Goal: Register for event/course

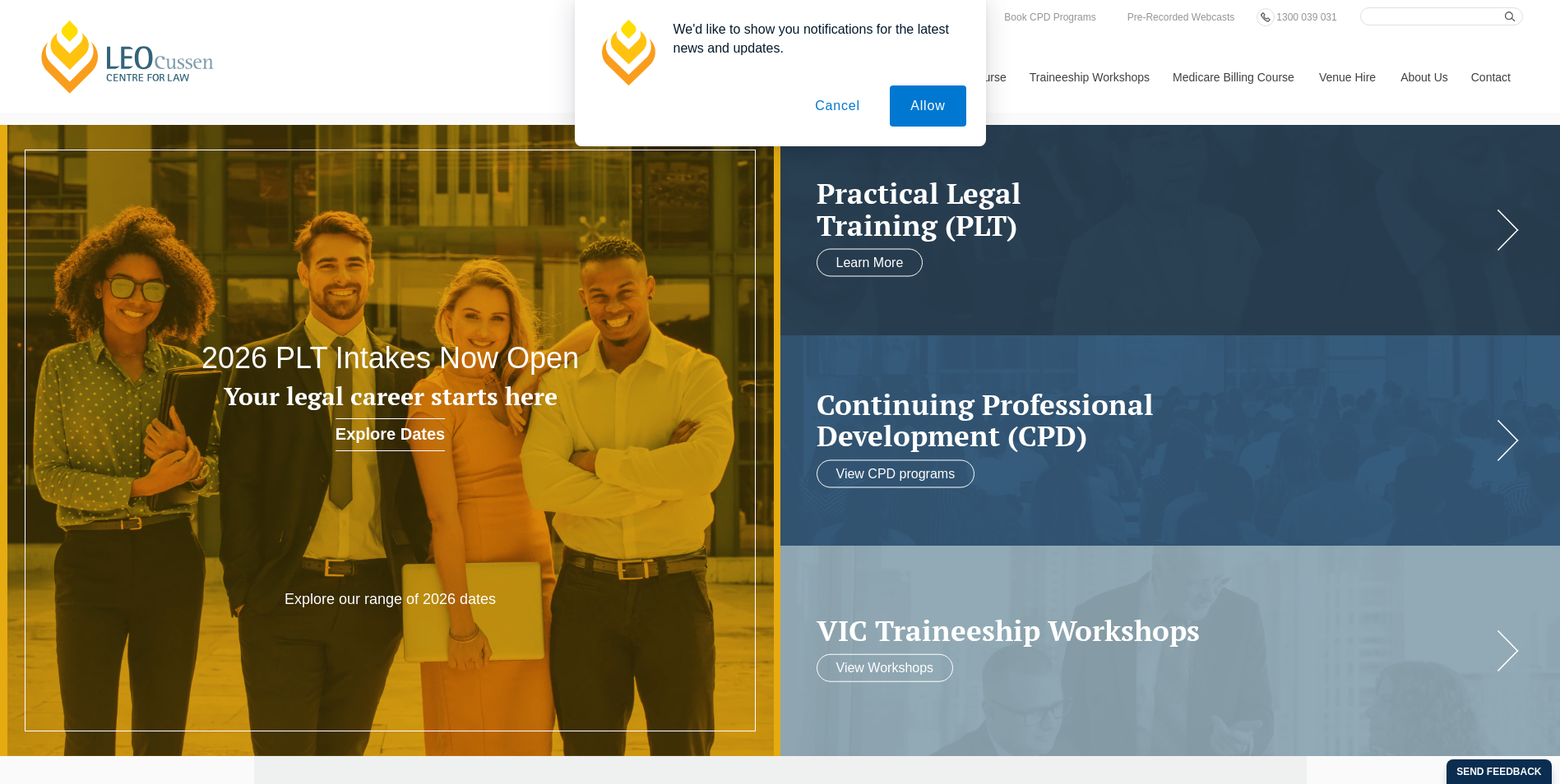
click at [855, 107] on button "Cancel" at bounding box center [837, 106] width 86 height 41
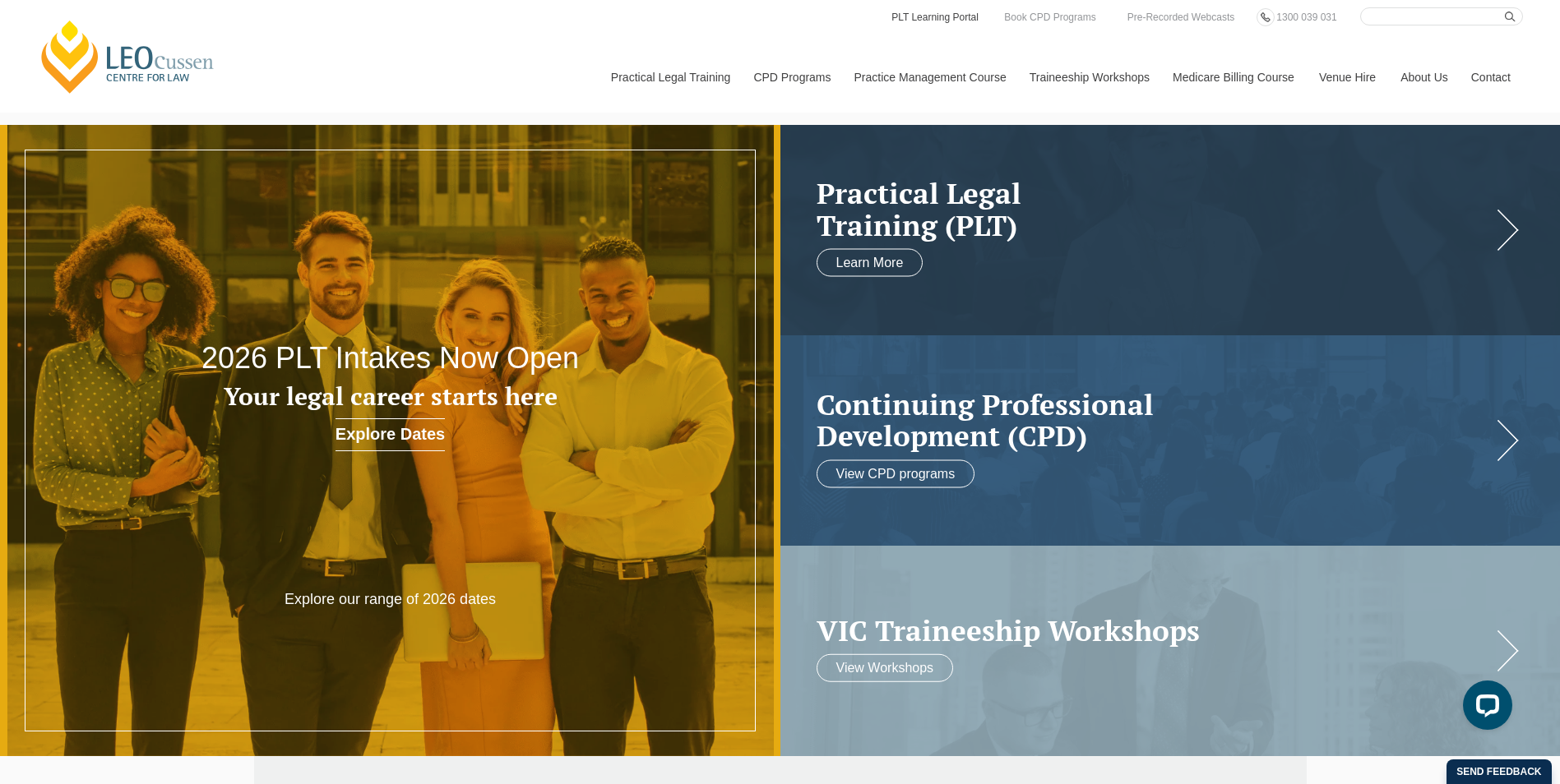
click at [911, 21] on link "PLT Learning Portal" at bounding box center [935, 17] width 91 height 18
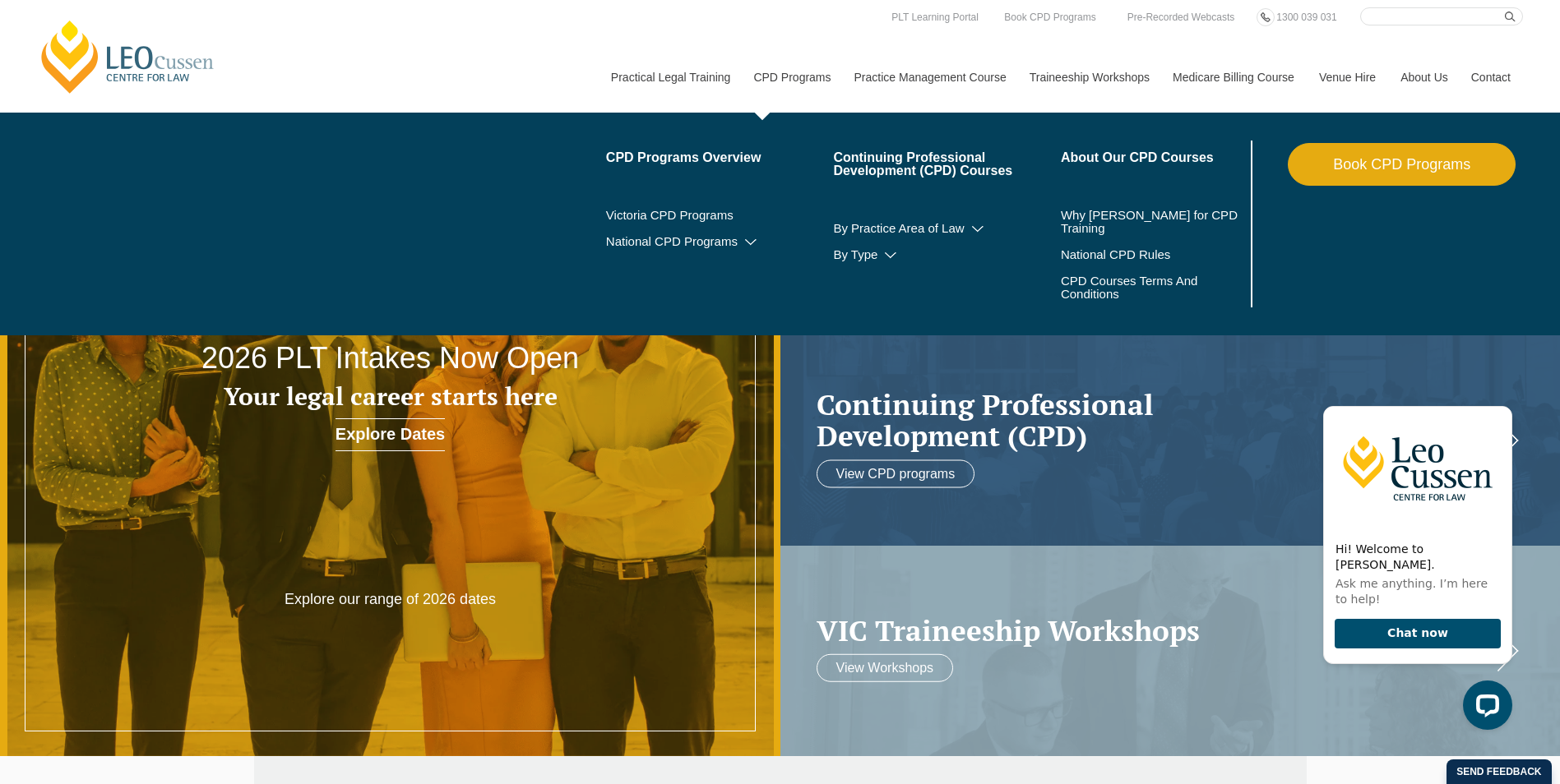
click at [782, 80] on link "CPD Programs" at bounding box center [791, 77] width 100 height 70
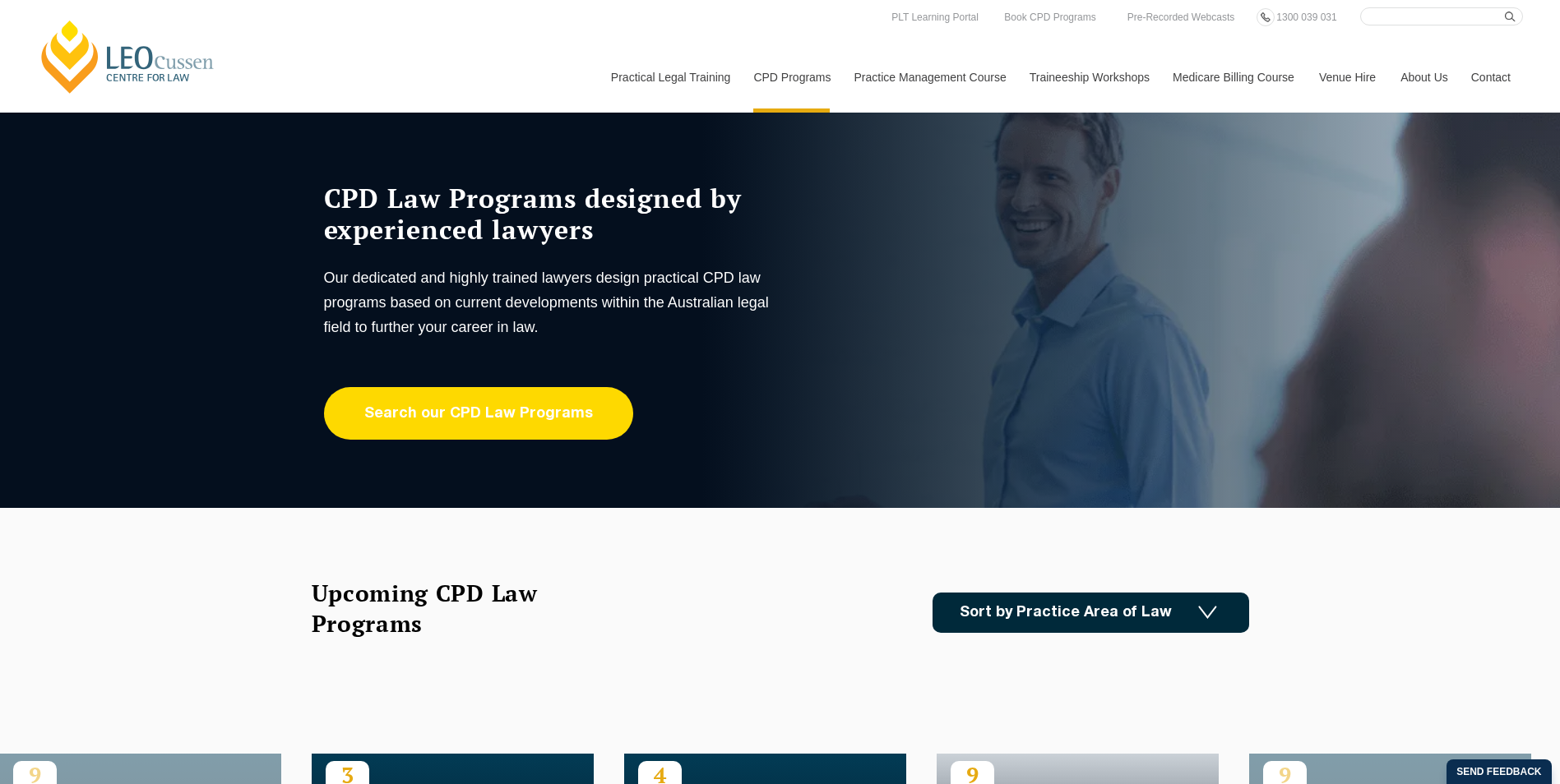
click at [425, 425] on link "Search our CPD Law Programs" at bounding box center [478, 414] width 309 height 53
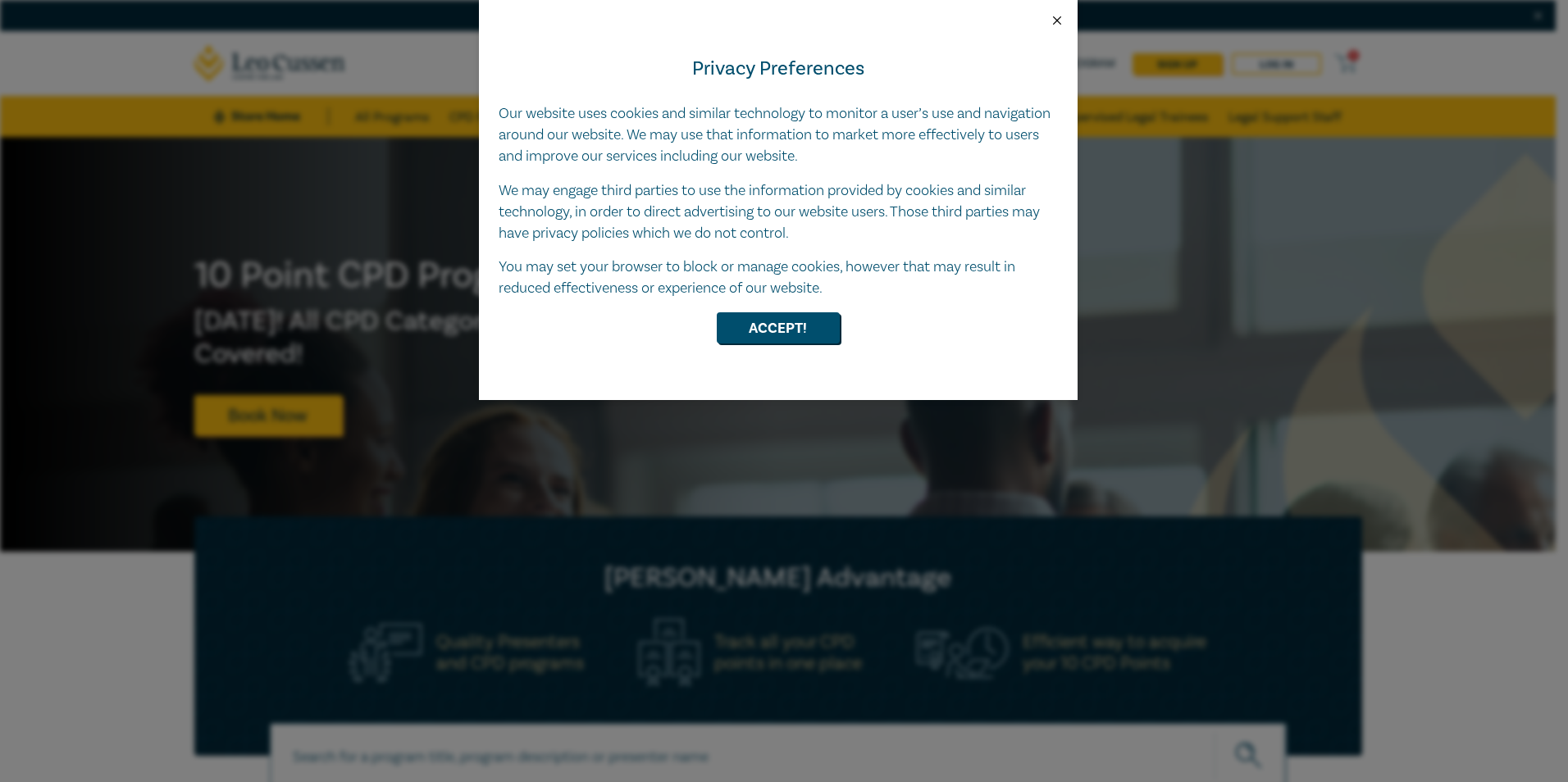
click at [1055, 25] on button "Close" at bounding box center [1057, 20] width 15 height 15
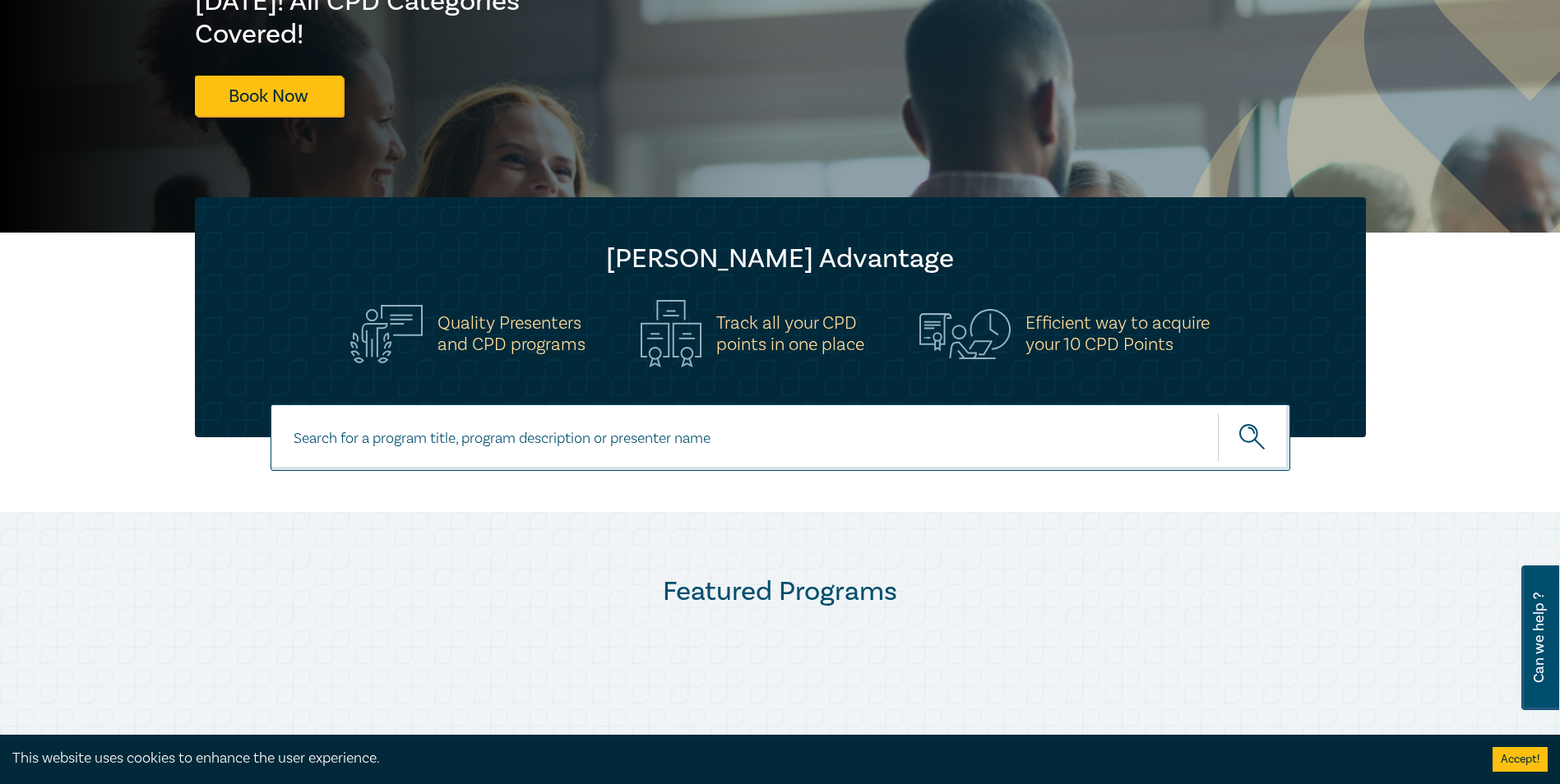
scroll to position [657, 0]
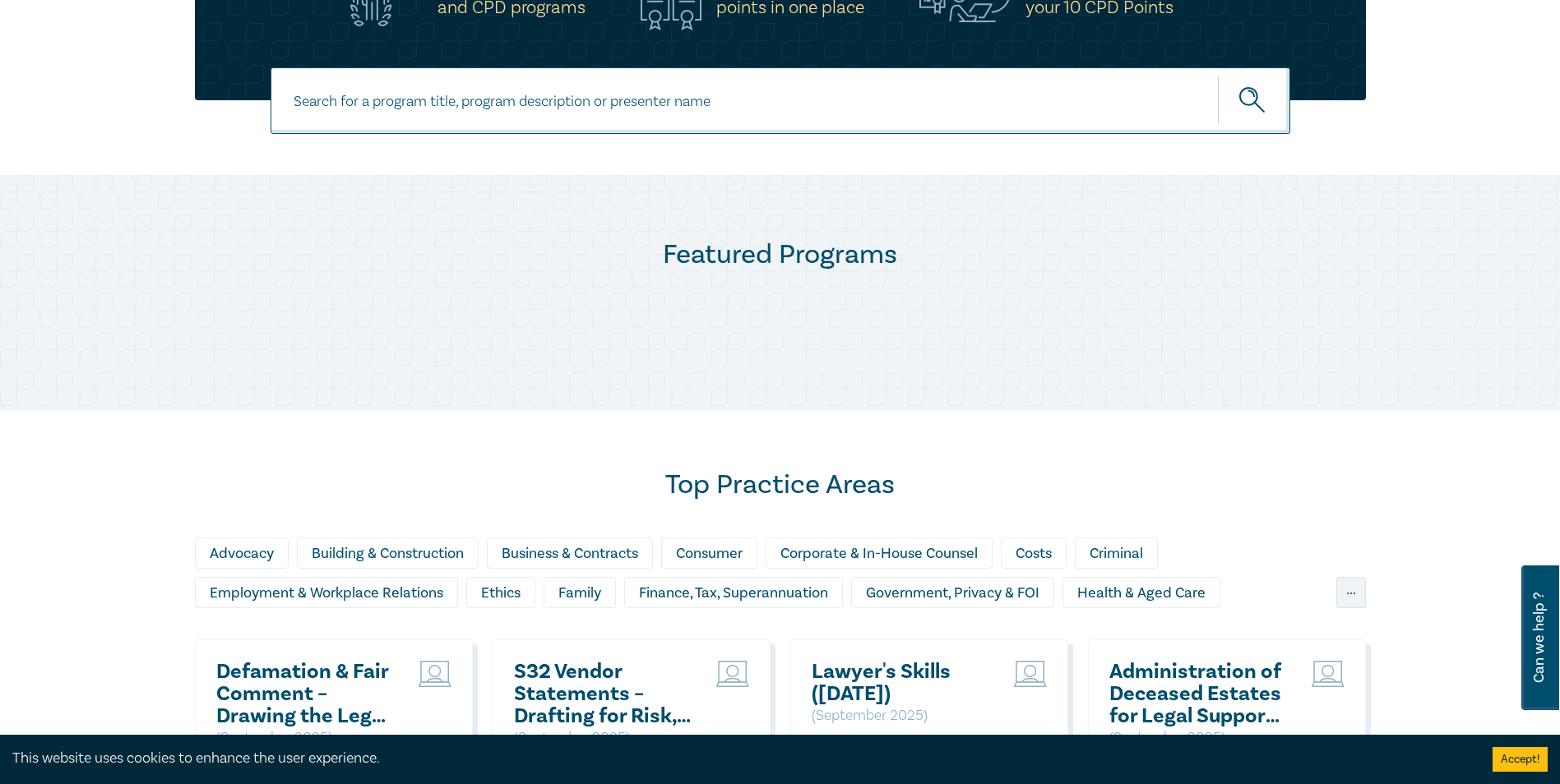
click at [673, 111] on input at bounding box center [780, 101] width 1019 height 67
paste input "Complex Property Settlements | Practical Workshop for Lawyers"
drag, startPoint x: 582, startPoint y: 105, endPoint x: 1336, endPoint y: 144, distance: 755.0
click at [1339, 143] on div "Complex Property Settlements | Practical Workshop for Lawyers Complex Property …" at bounding box center [780, 121] width 1560 height 107
type input "Complex Property Settlements"
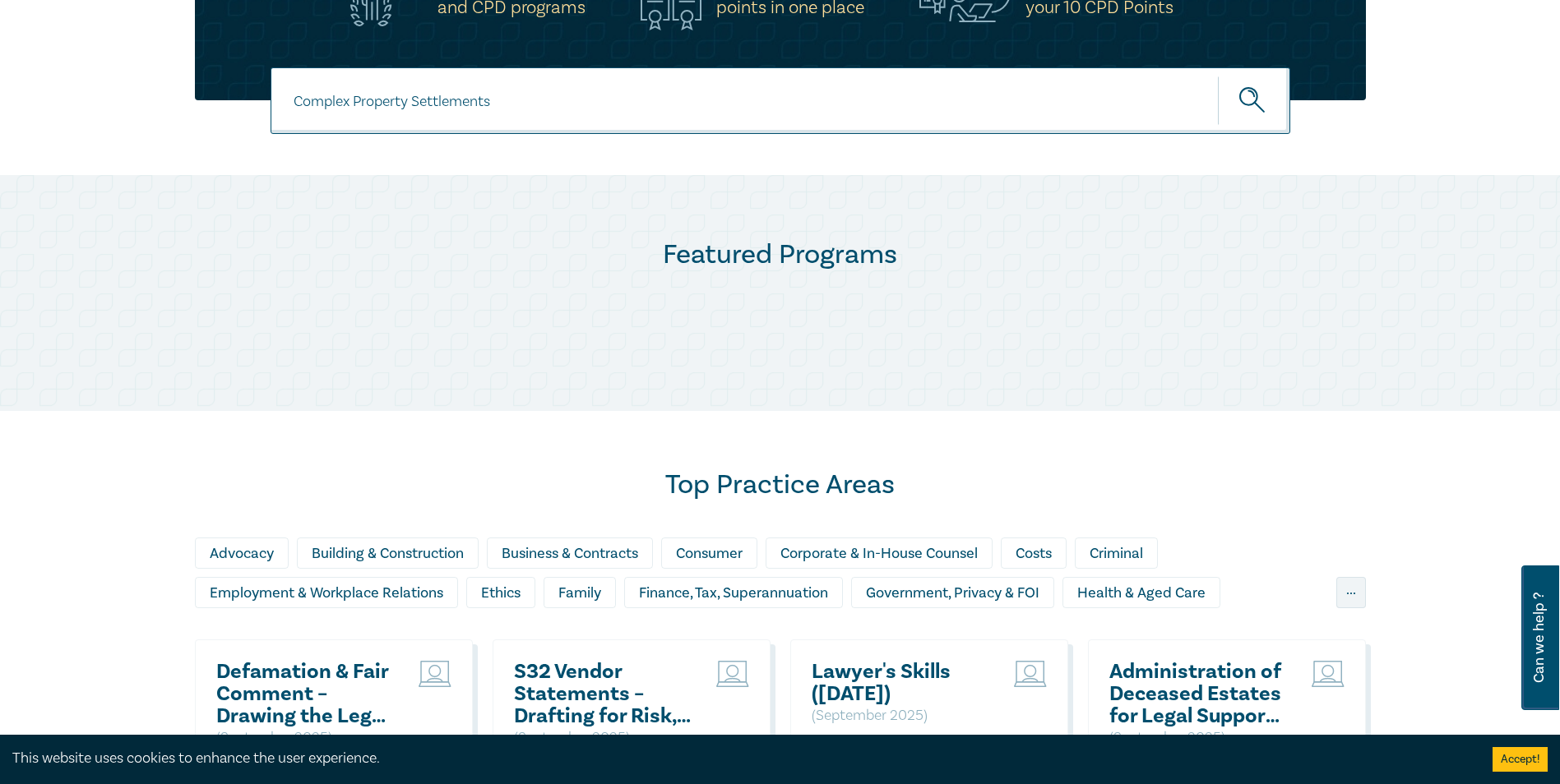
click at [1218, 76] on button "submit" at bounding box center [1254, 100] width 72 height 50
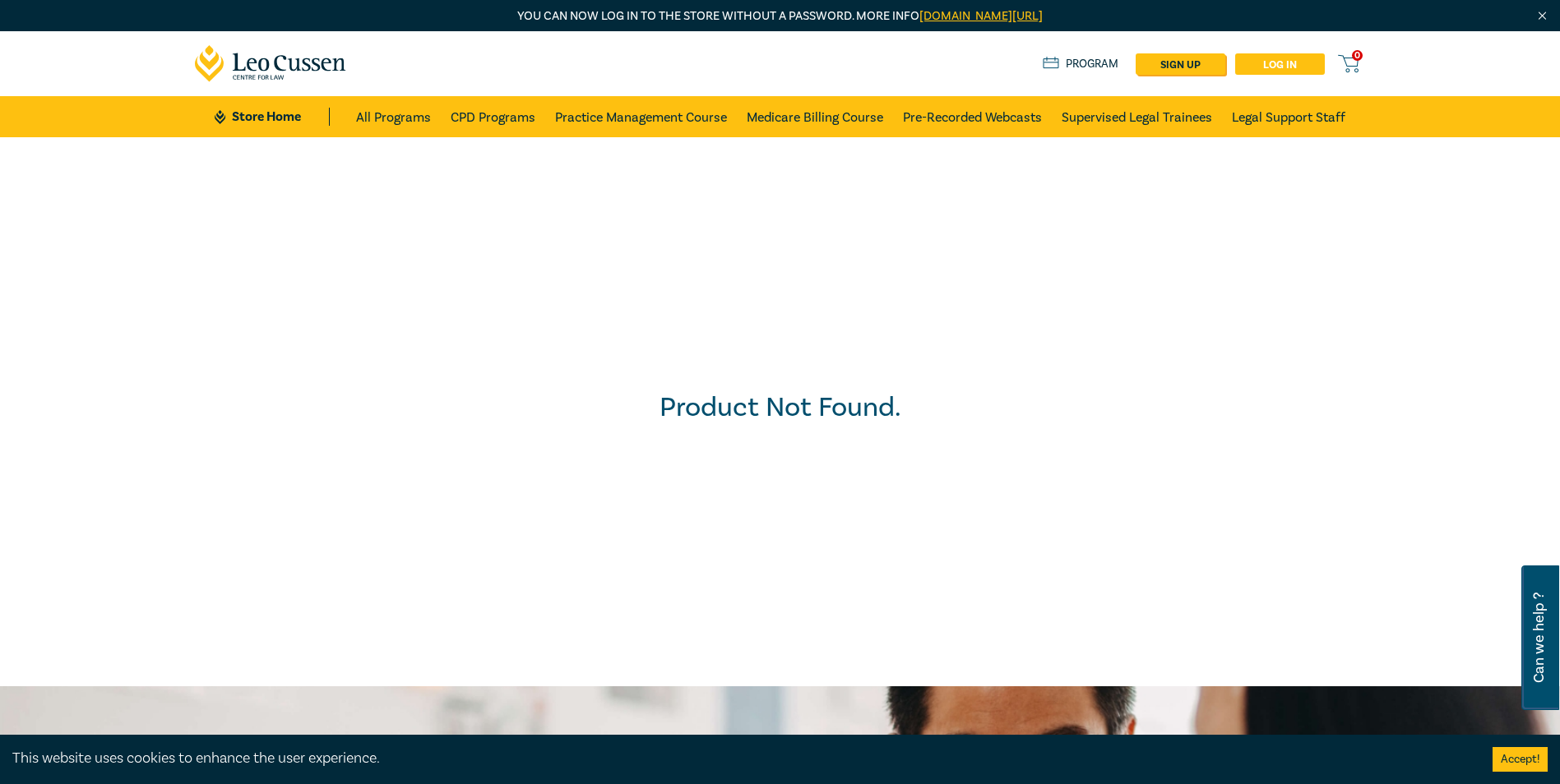
click at [1269, 64] on link "Log in" at bounding box center [1280, 64] width 90 height 21
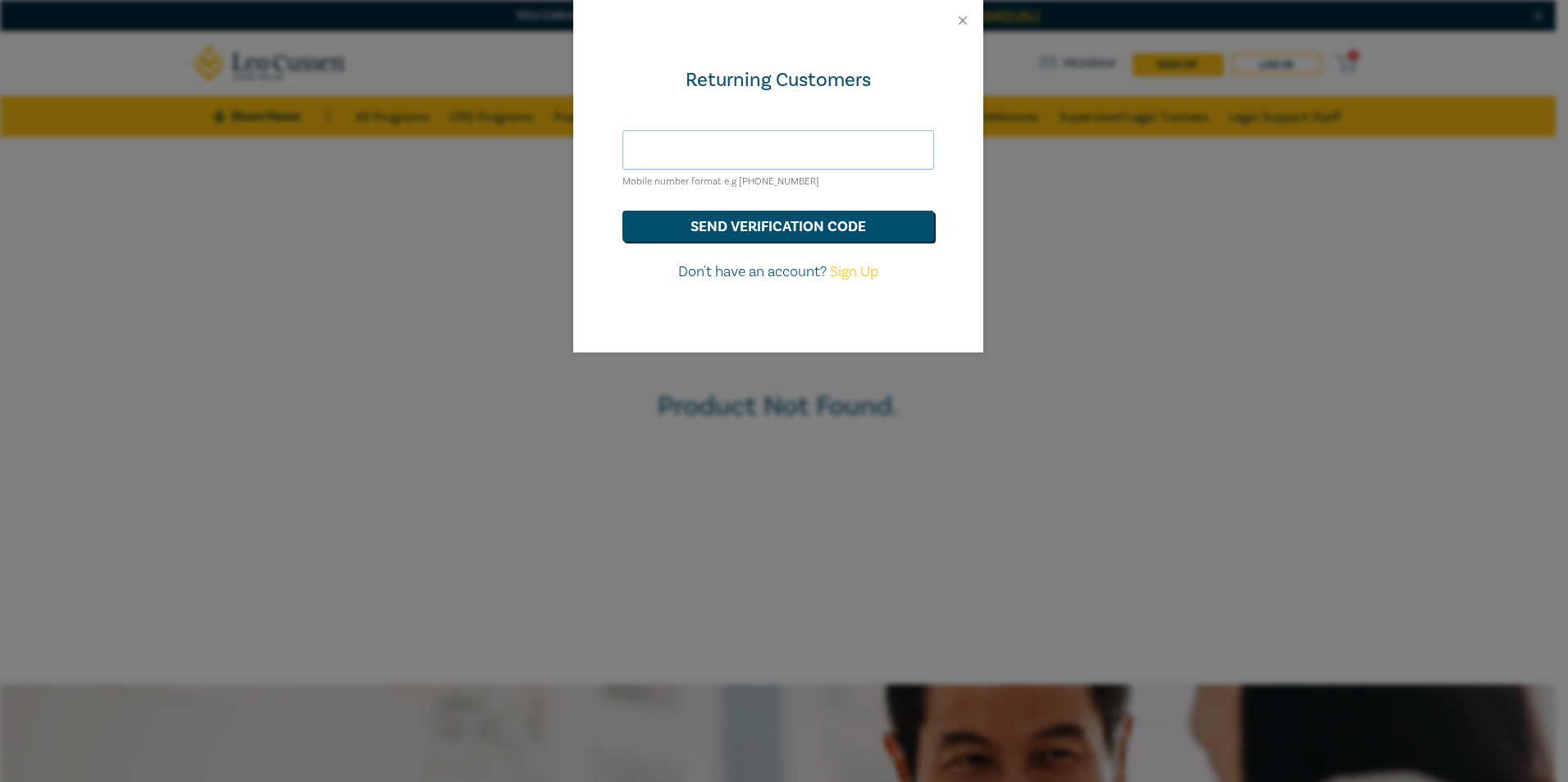
click at [772, 145] on input "text" at bounding box center [778, 150] width 312 height 39
type input "tina.vancuylenberg@smls.com.au"
click at [753, 228] on button "send verification code" at bounding box center [778, 226] width 312 height 31
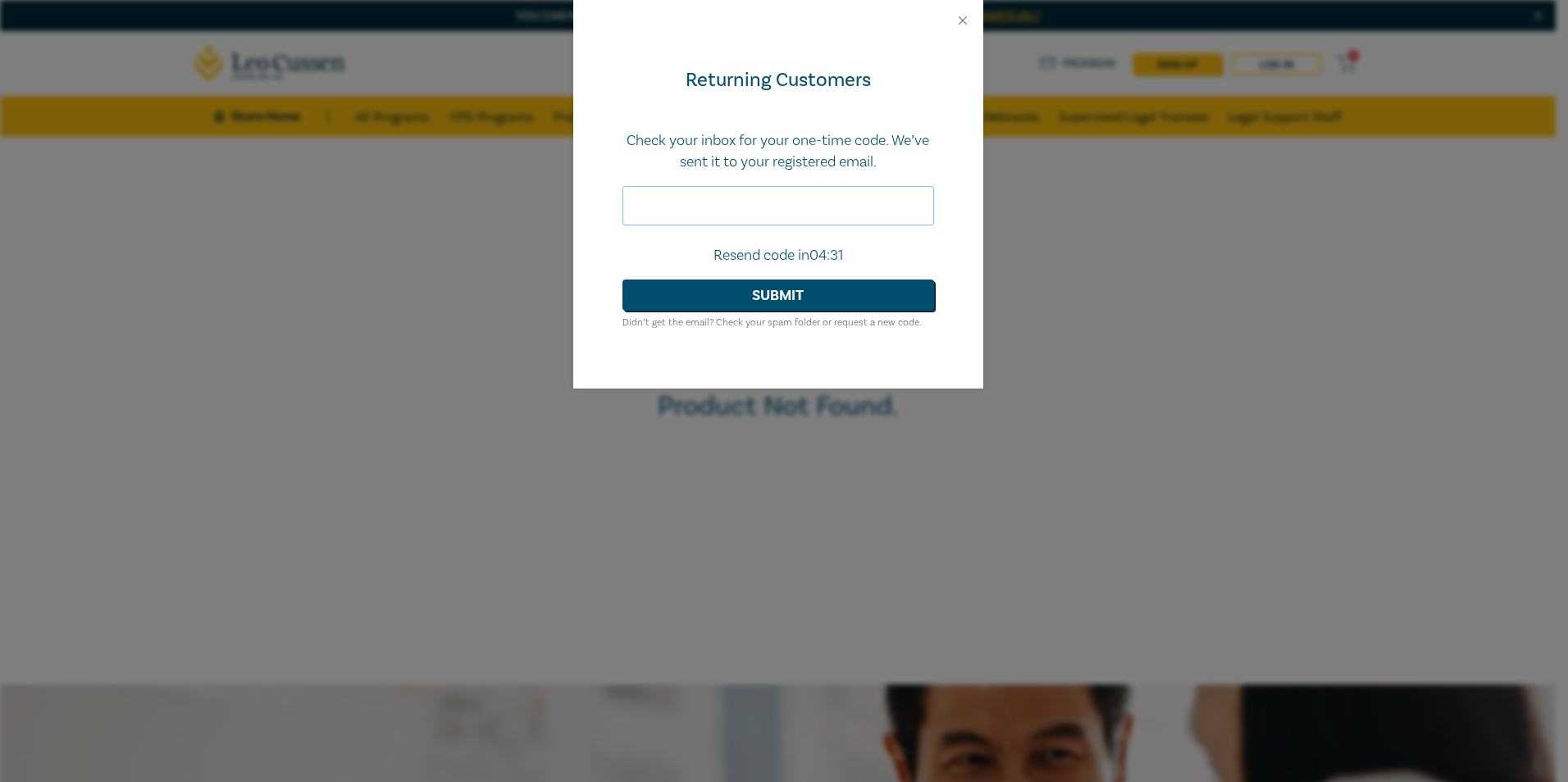
click at [788, 204] on input "text" at bounding box center [778, 205] width 312 height 39
paste input "414895"
type input "414895"
click at [750, 299] on button "Submit" at bounding box center [778, 294] width 312 height 31
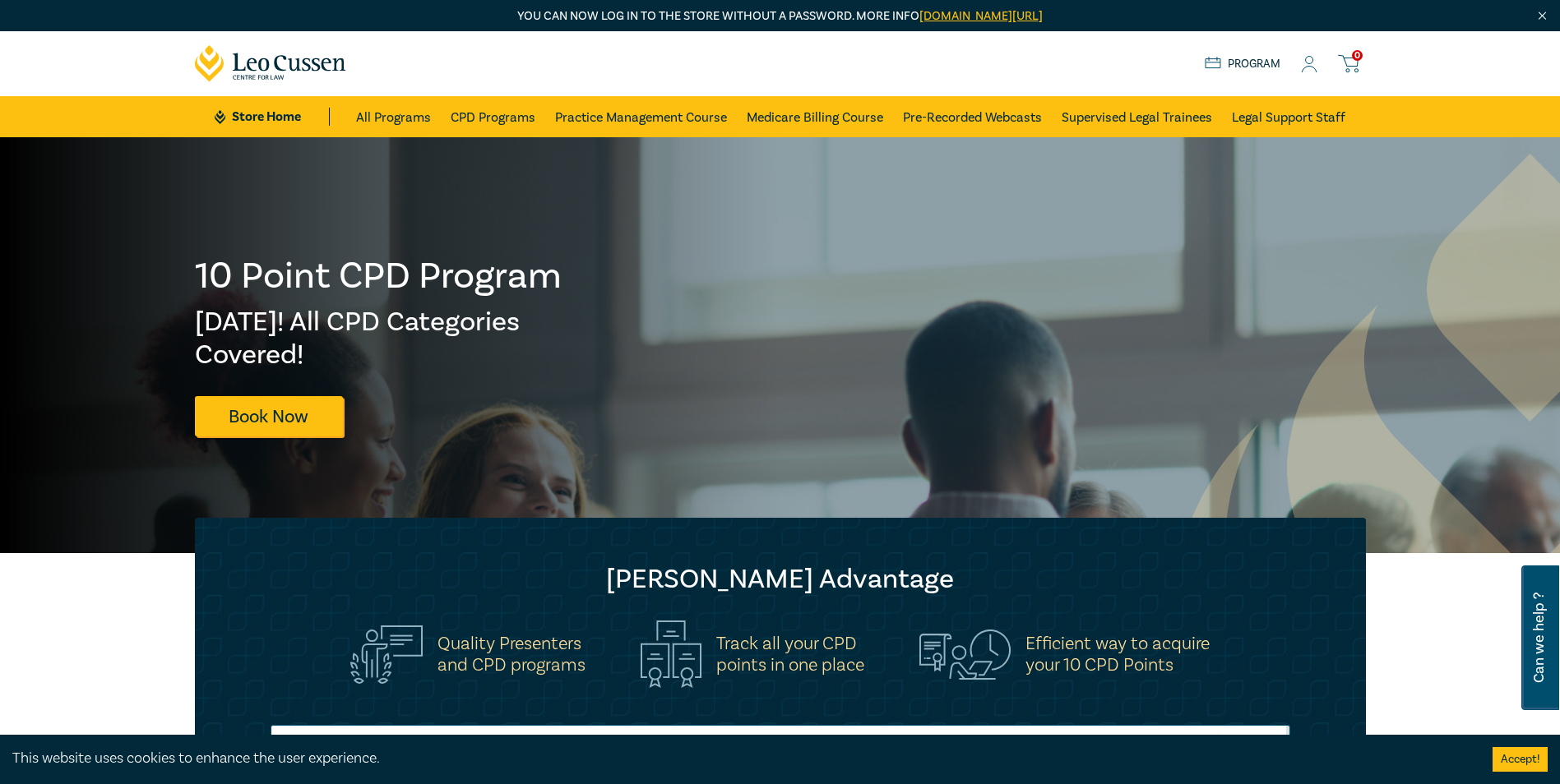
click at [1354, 61] on span "0" at bounding box center [1357, 55] width 11 height 11
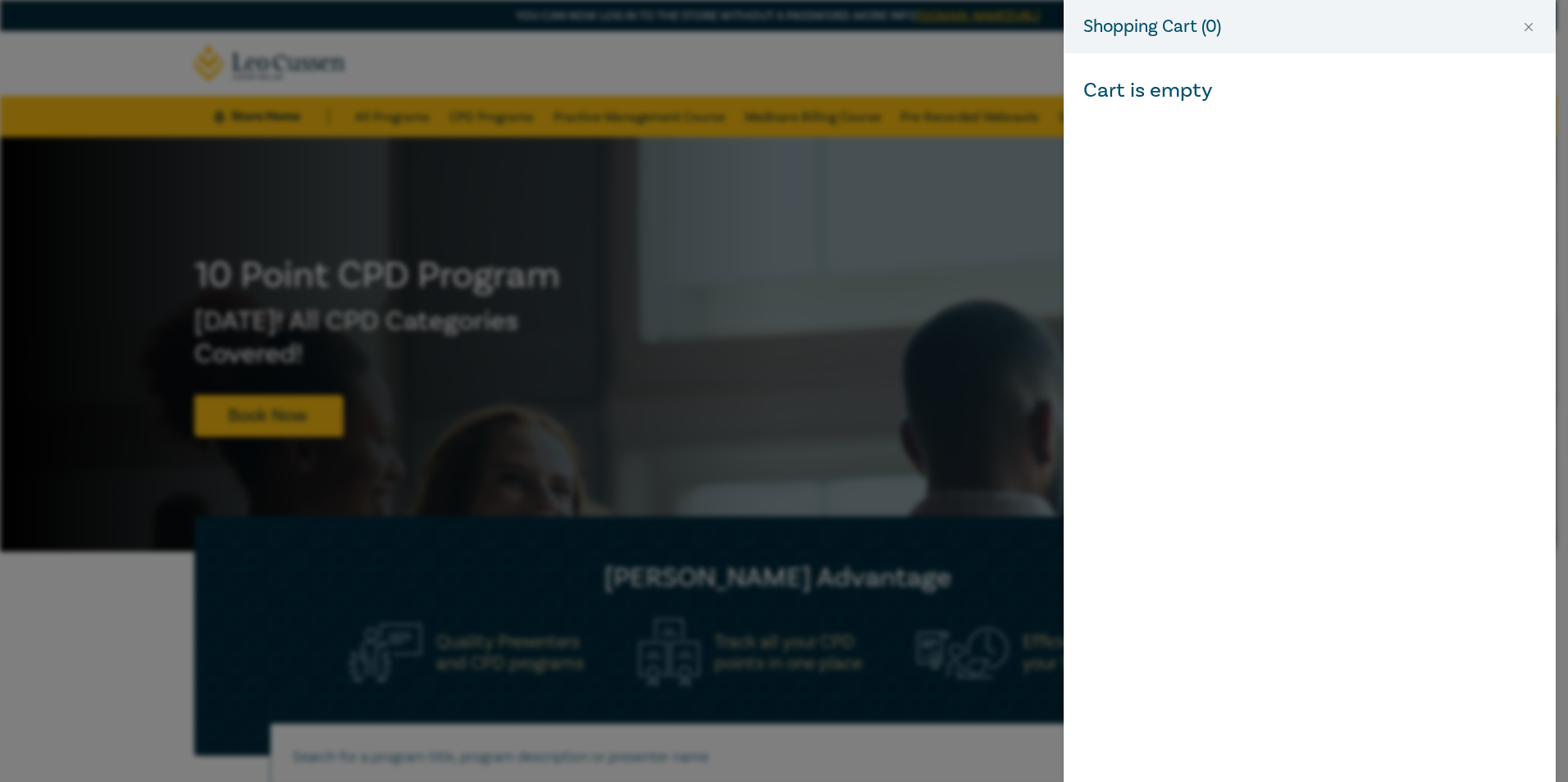
click at [774, 323] on div "Shopping Cart ( 0 ) Cart is empty" at bounding box center [784, 391] width 1568 height 782
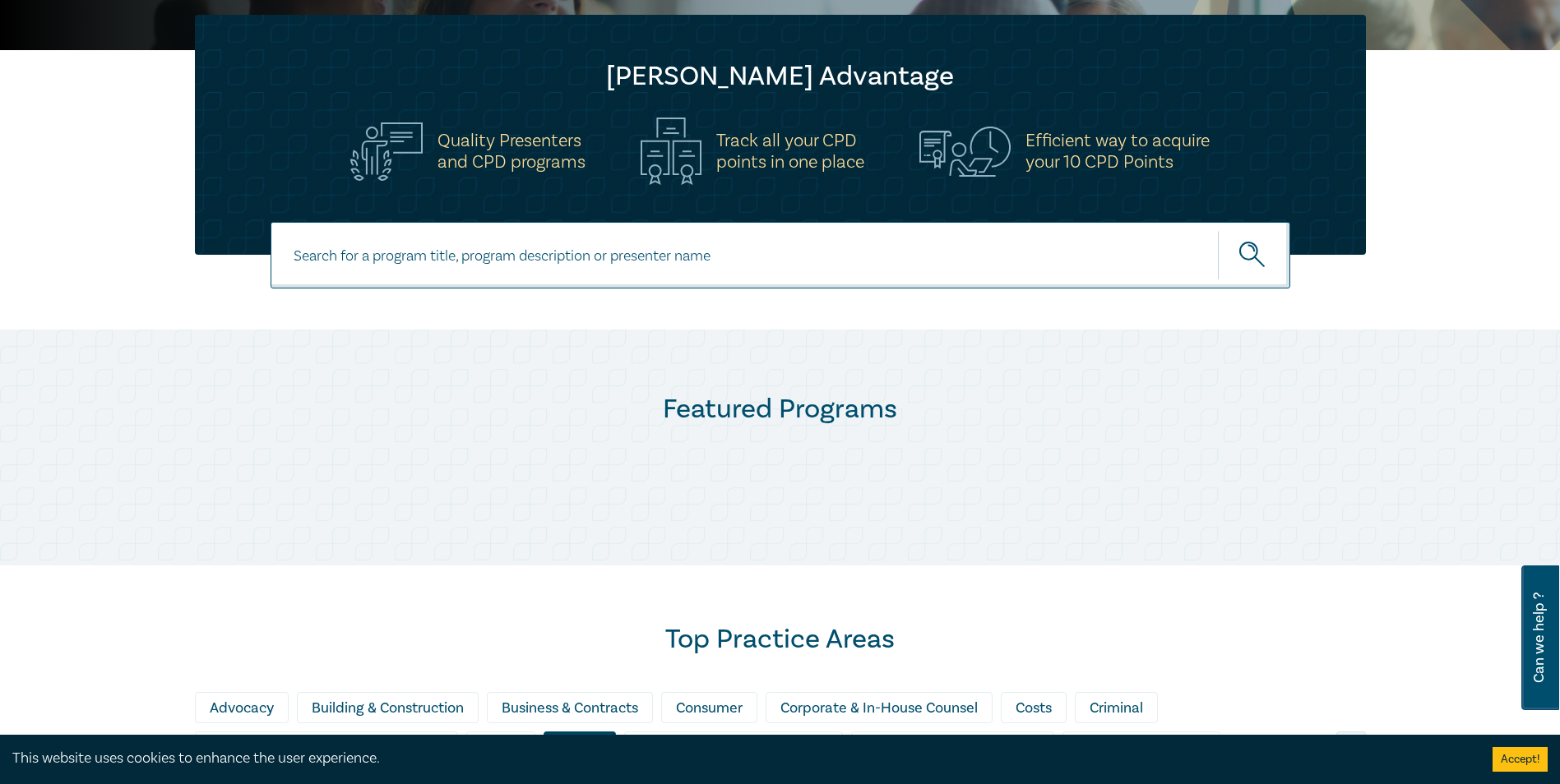
scroll to position [493, 0]
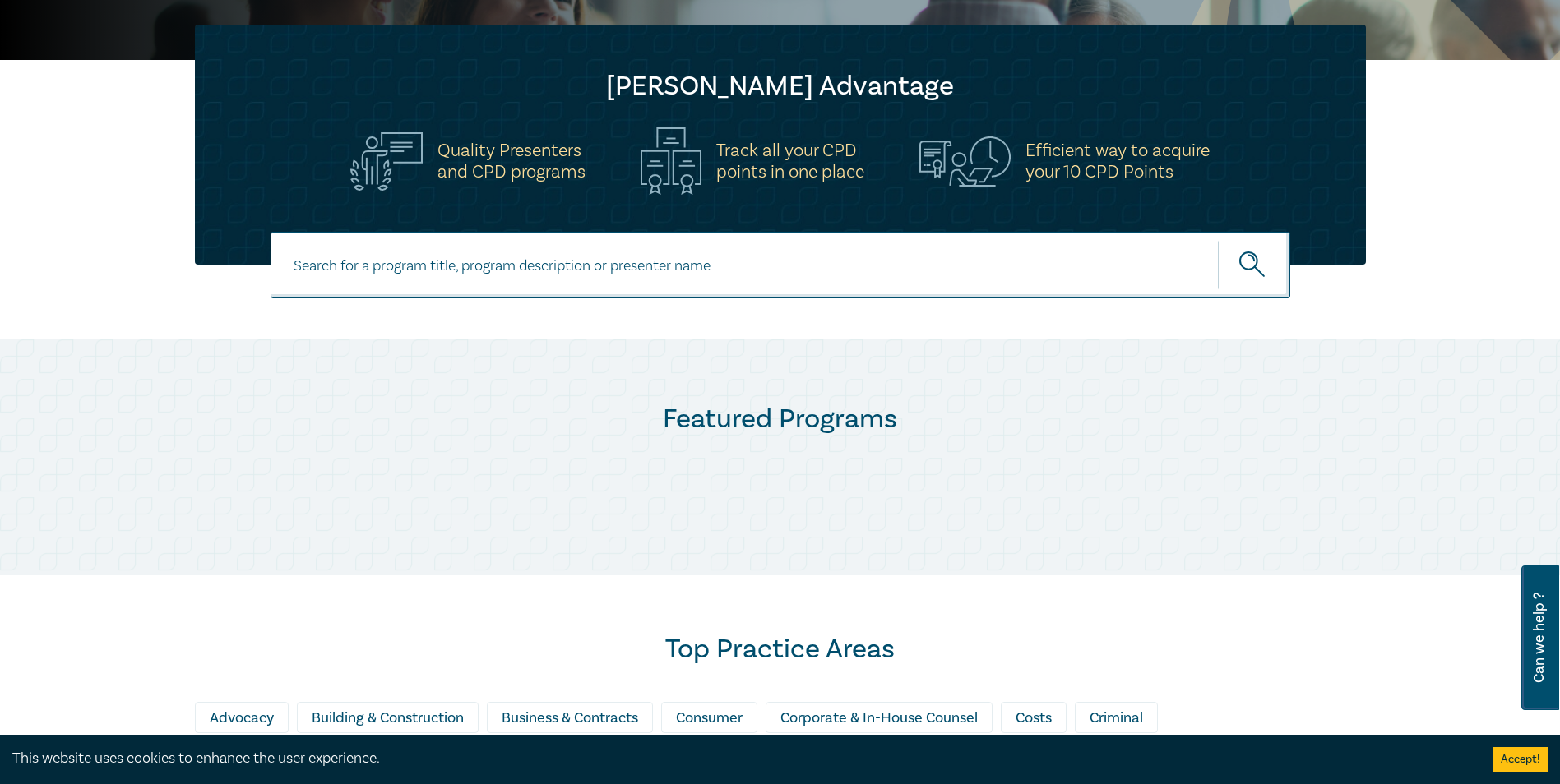
click at [581, 277] on input at bounding box center [780, 265] width 1019 height 67
paste input "Complex Property Settlements | Practical Workshop for Lawyers"
type input "Complex Property Settlements | Practical Workshop for Lawyers"
click at [1218, 240] on button "submit" at bounding box center [1254, 265] width 72 height 50
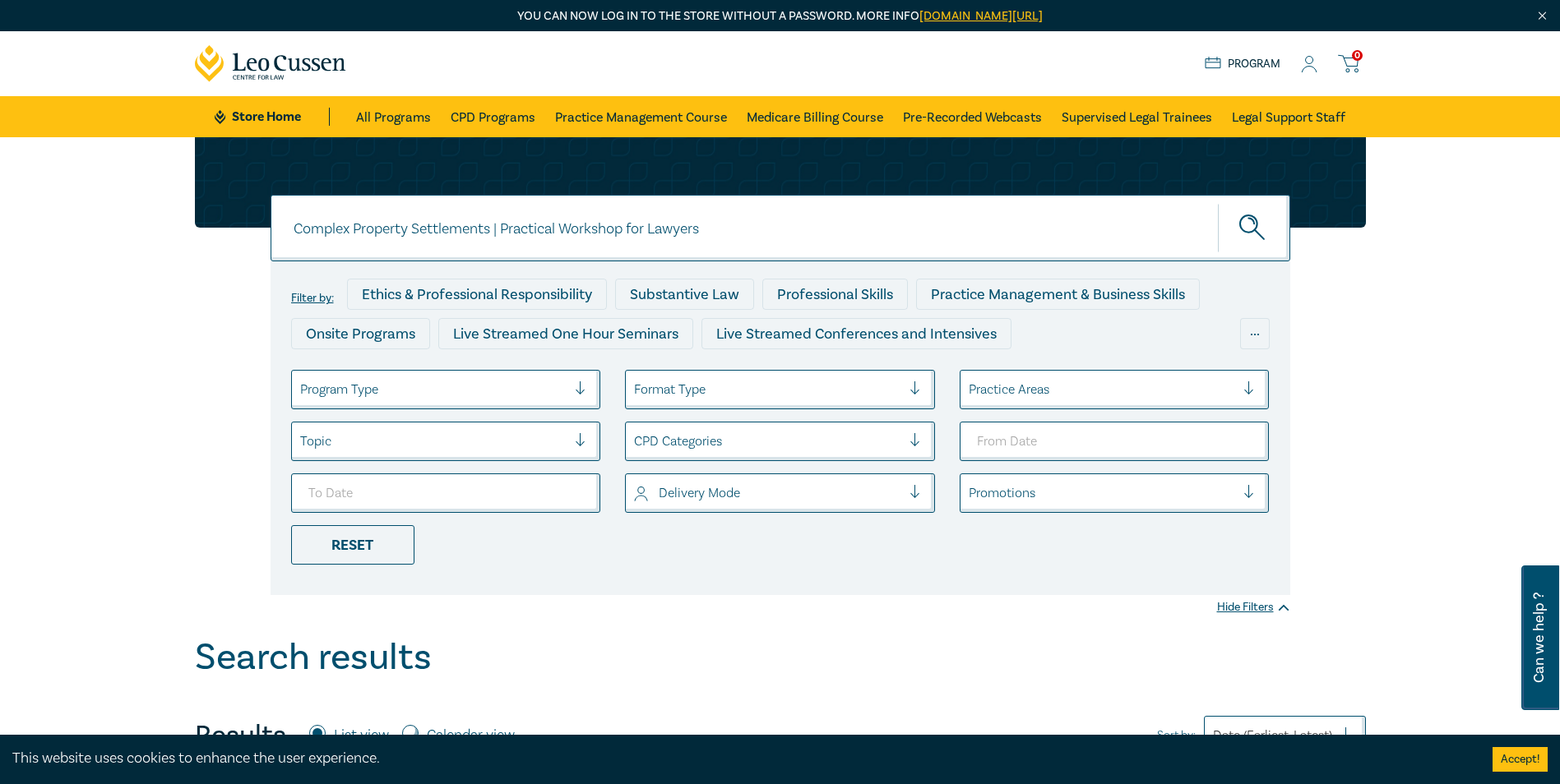
click at [494, 231] on input "Complex Property Settlements | Practical Workshop for Lawyers" at bounding box center [780, 228] width 1019 height 67
click at [1218, 203] on button "submit" at bounding box center [1254, 228] width 72 height 50
click at [1243, 223] on icon "submit" at bounding box center [1254, 229] width 29 height 29
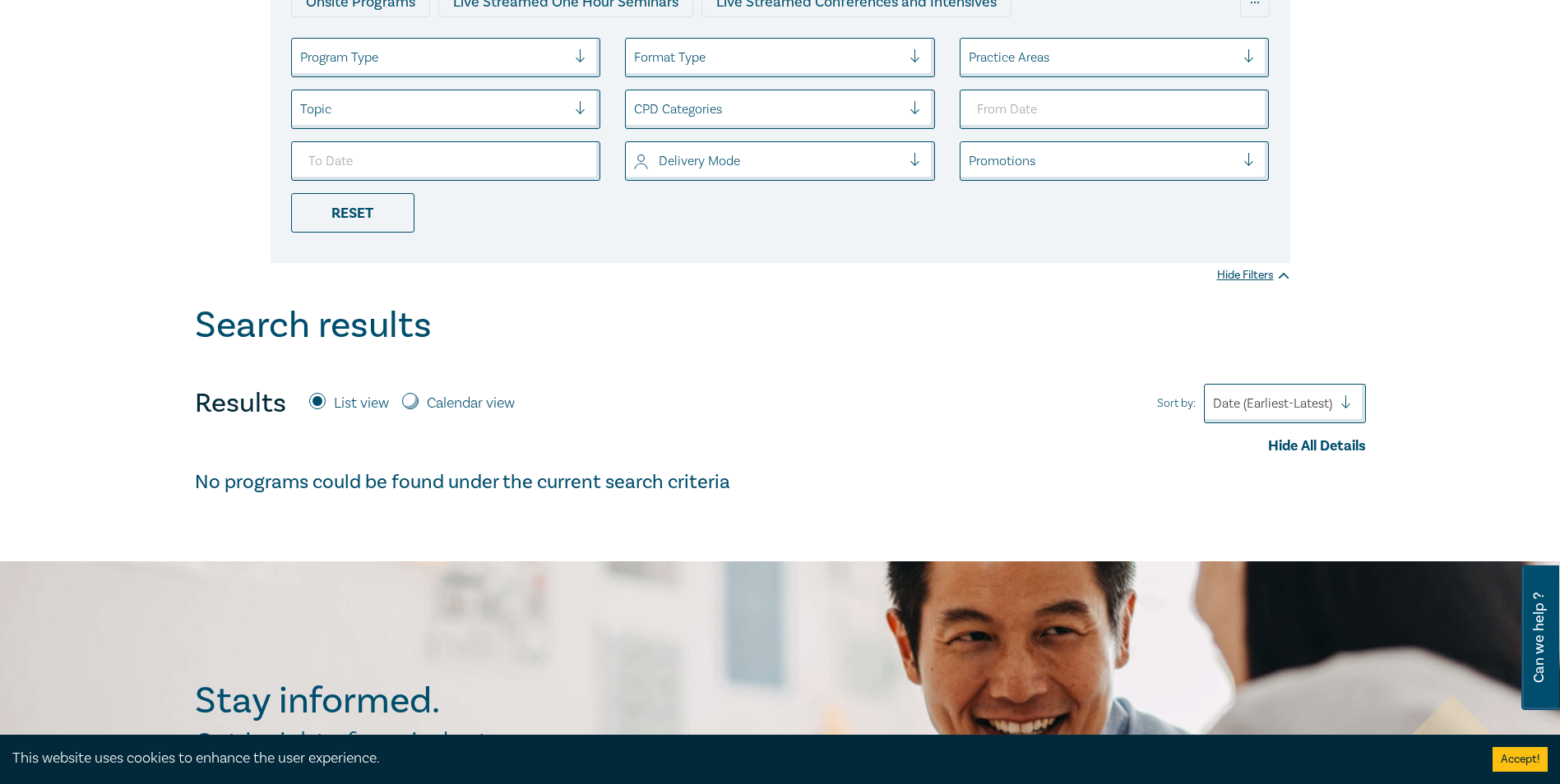
scroll to position [82, 0]
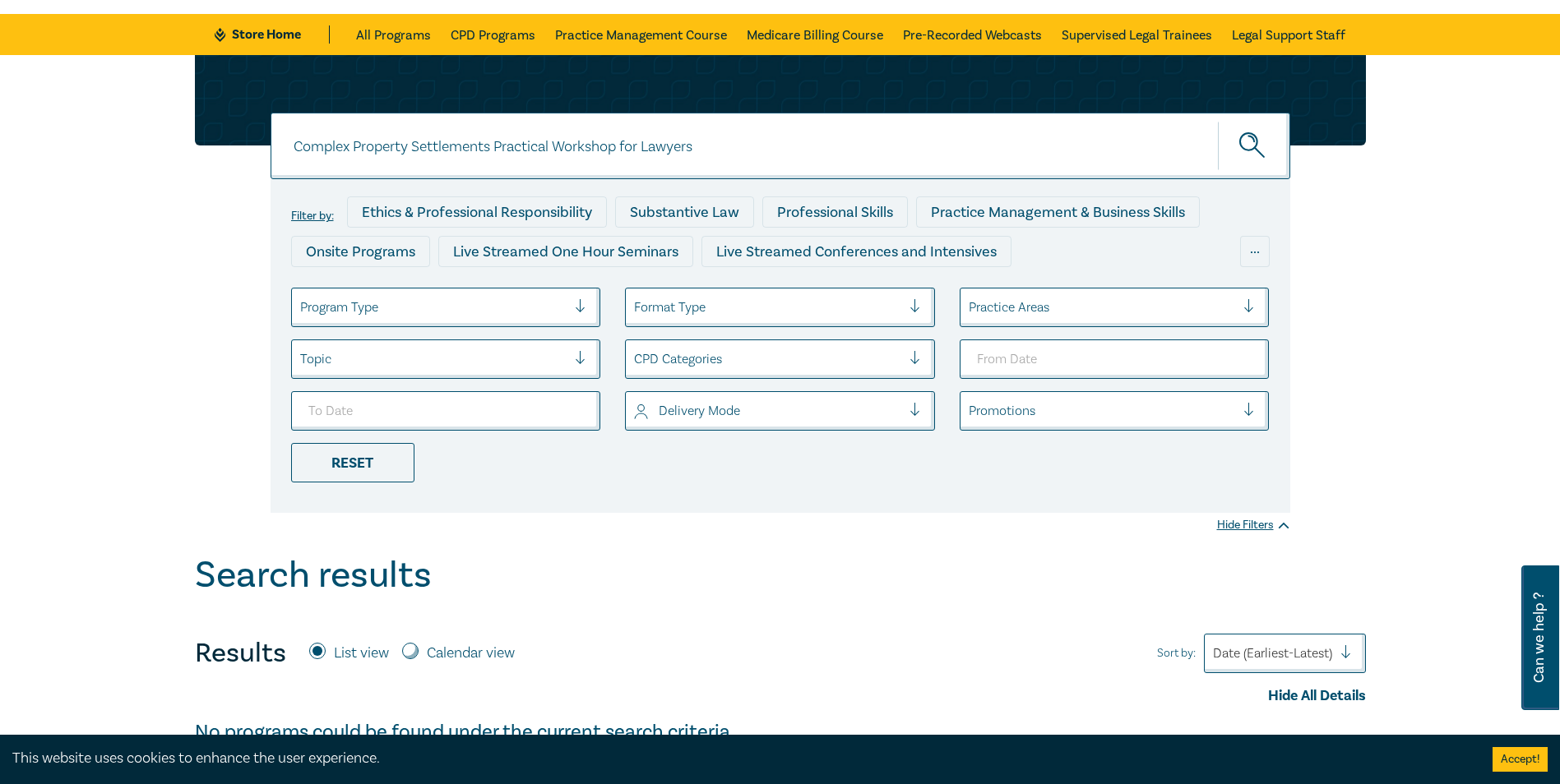
drag, startPoint x: 502, startPoint y: 147, endPoint x: 922, endPoint y: 158, distance: 420.1
click at [922, 158] on input "Complex Property Settlements Practical Workshop for Lawyers" at bounding box center [780, 146] width 1019 height 67
type input "Complex Property Settlements"
click at [1218, 121] on button "submit" at bounding box center [1254, 145] width 72 height 50
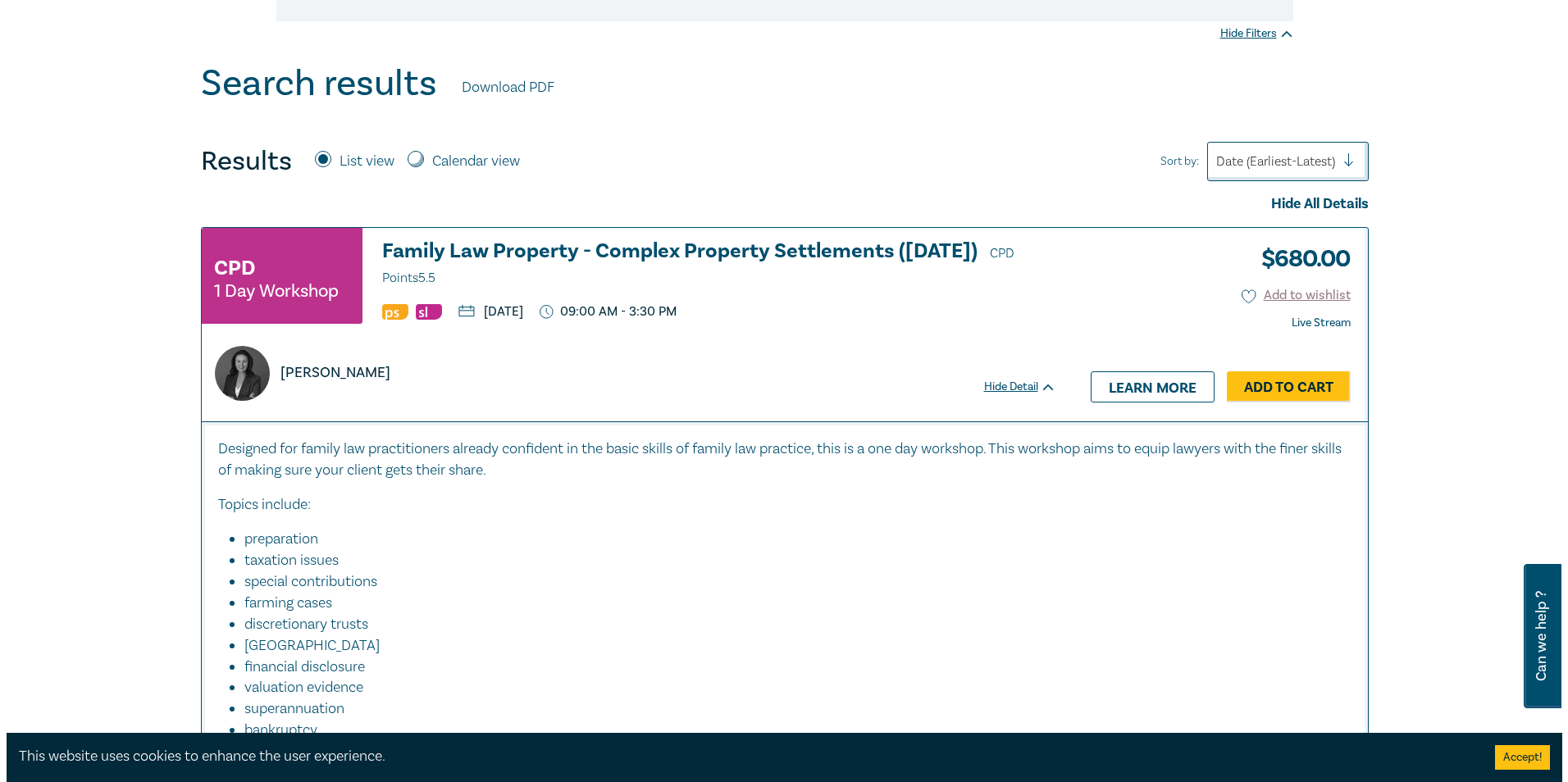
scroll to position [574, 0]
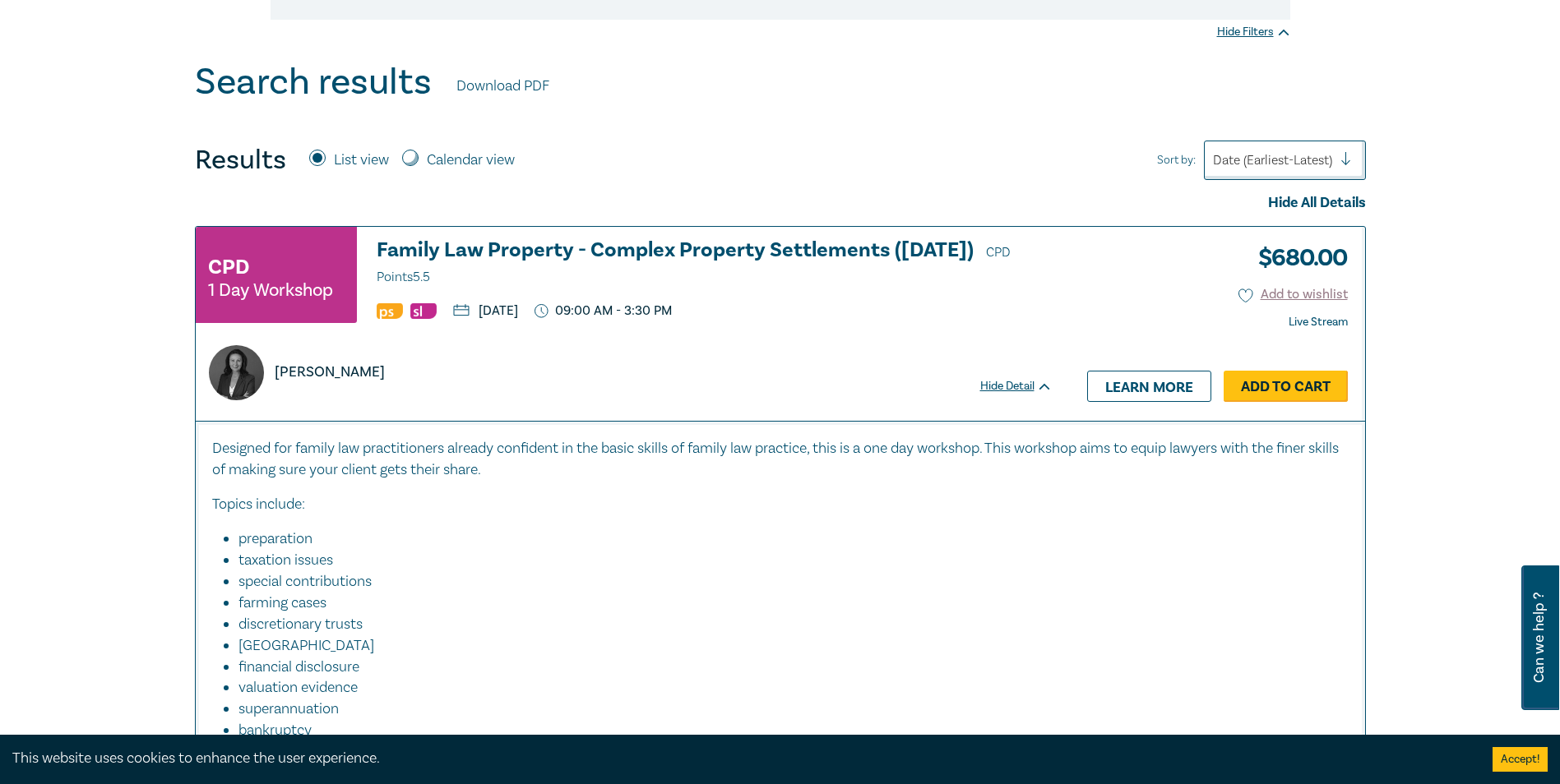
click at [1291, 386] on link "Add to Cart" at bounding box center [1285, 385] width 124 height 31
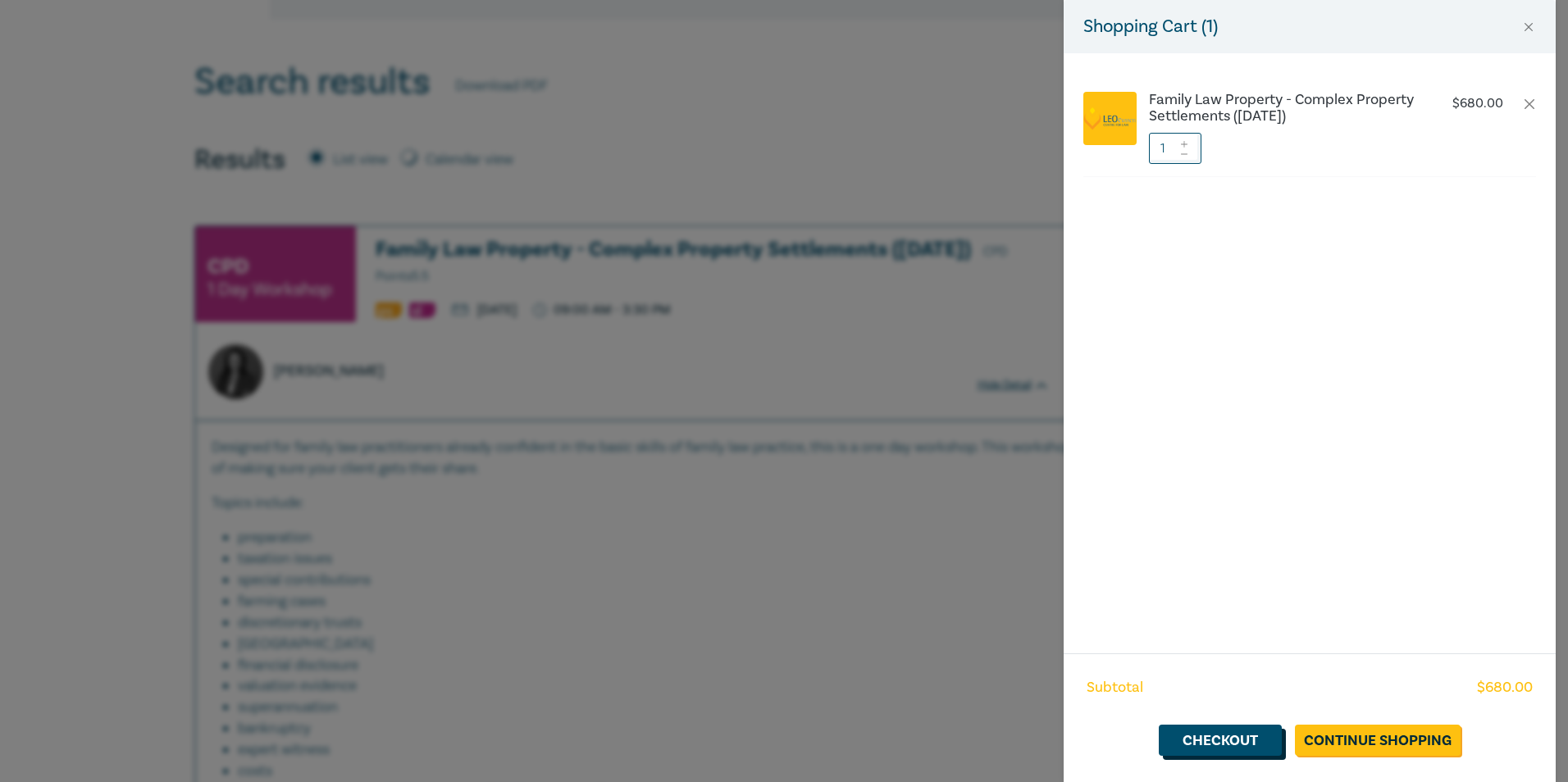
click at [1213, 750] on link "Checkout" at bounding box center [1220, 740] width 123 height 31
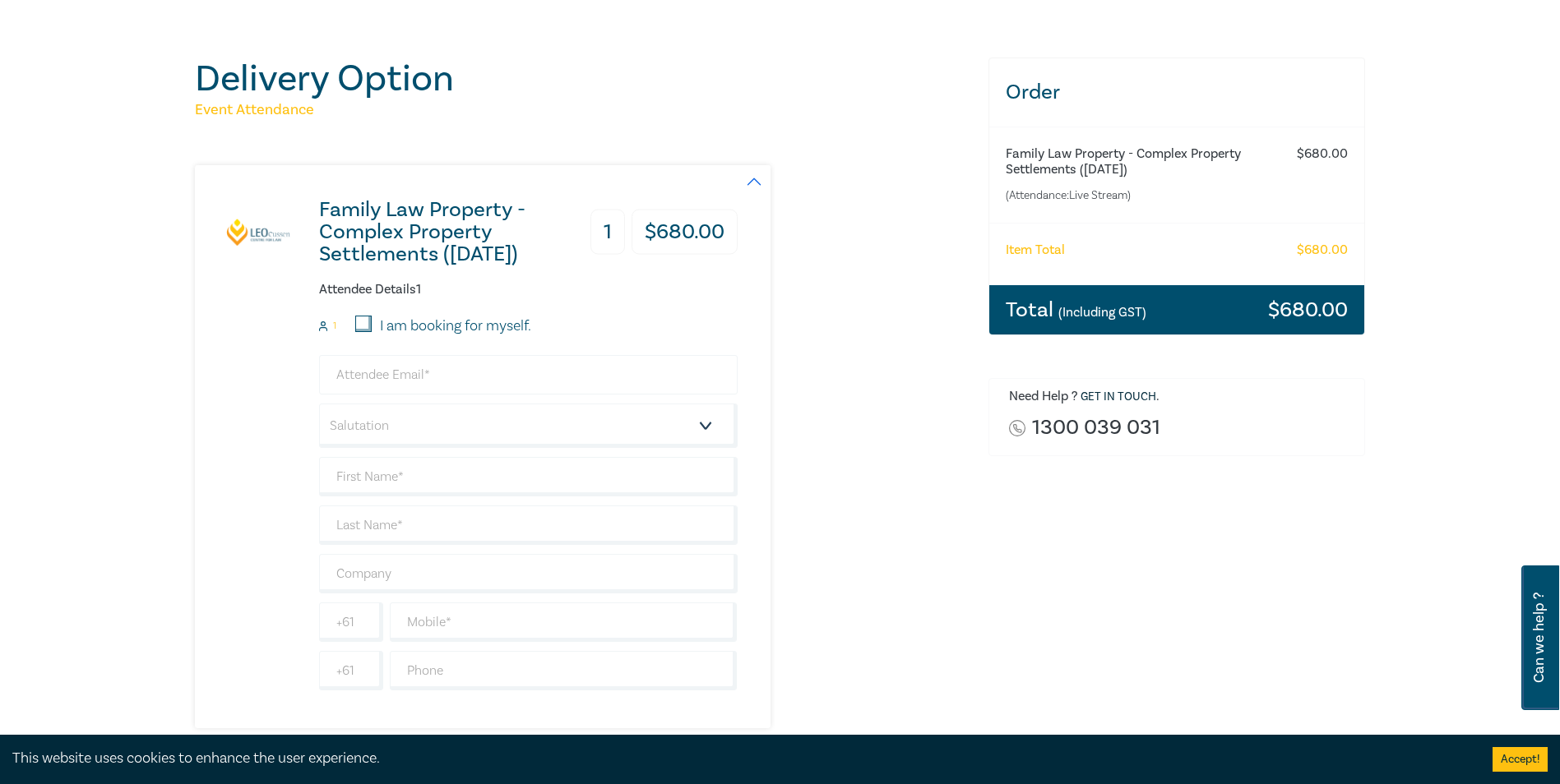
scroll to position [165, 0]
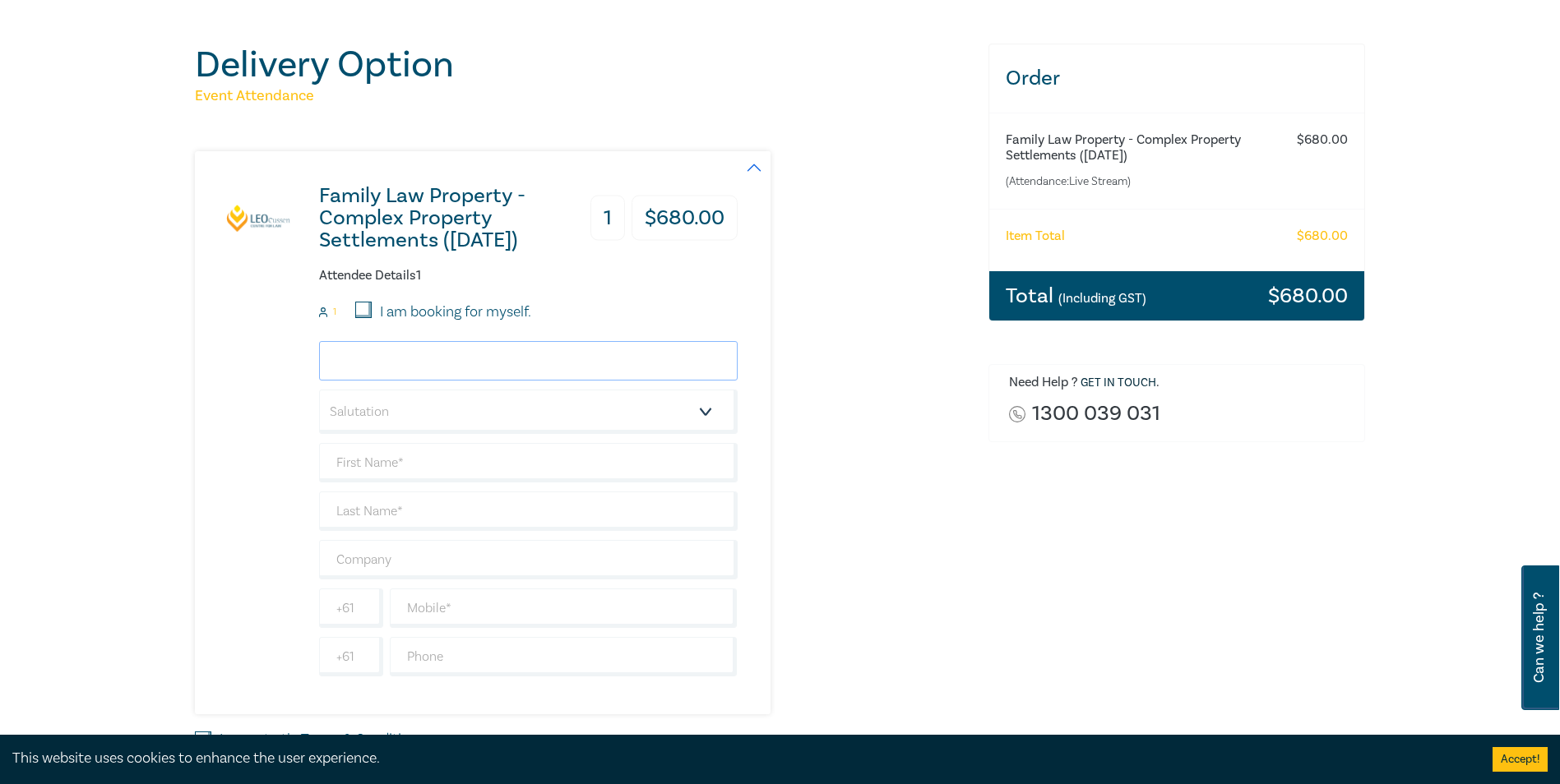
click at [402, 358] on input "email" at bounding box center [527, 361] width 418 height 40
type input "[PERSON_NAME][EMAIL_ADDRESS][DOMAIN_NAME]"
type input "[PERSON_NAME]"
type input "South East Monash Legal Service"
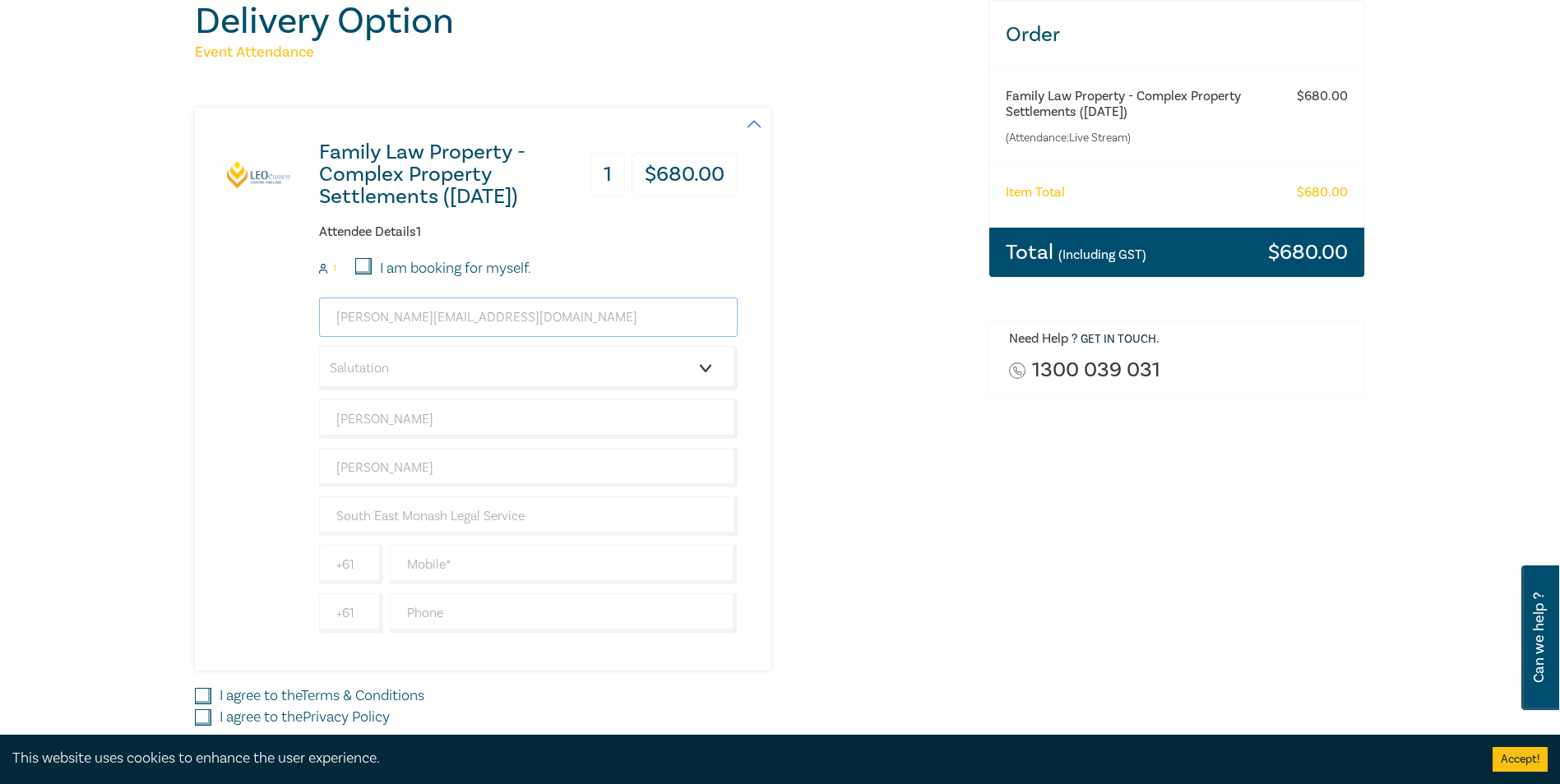
scroll to position [246, 0]
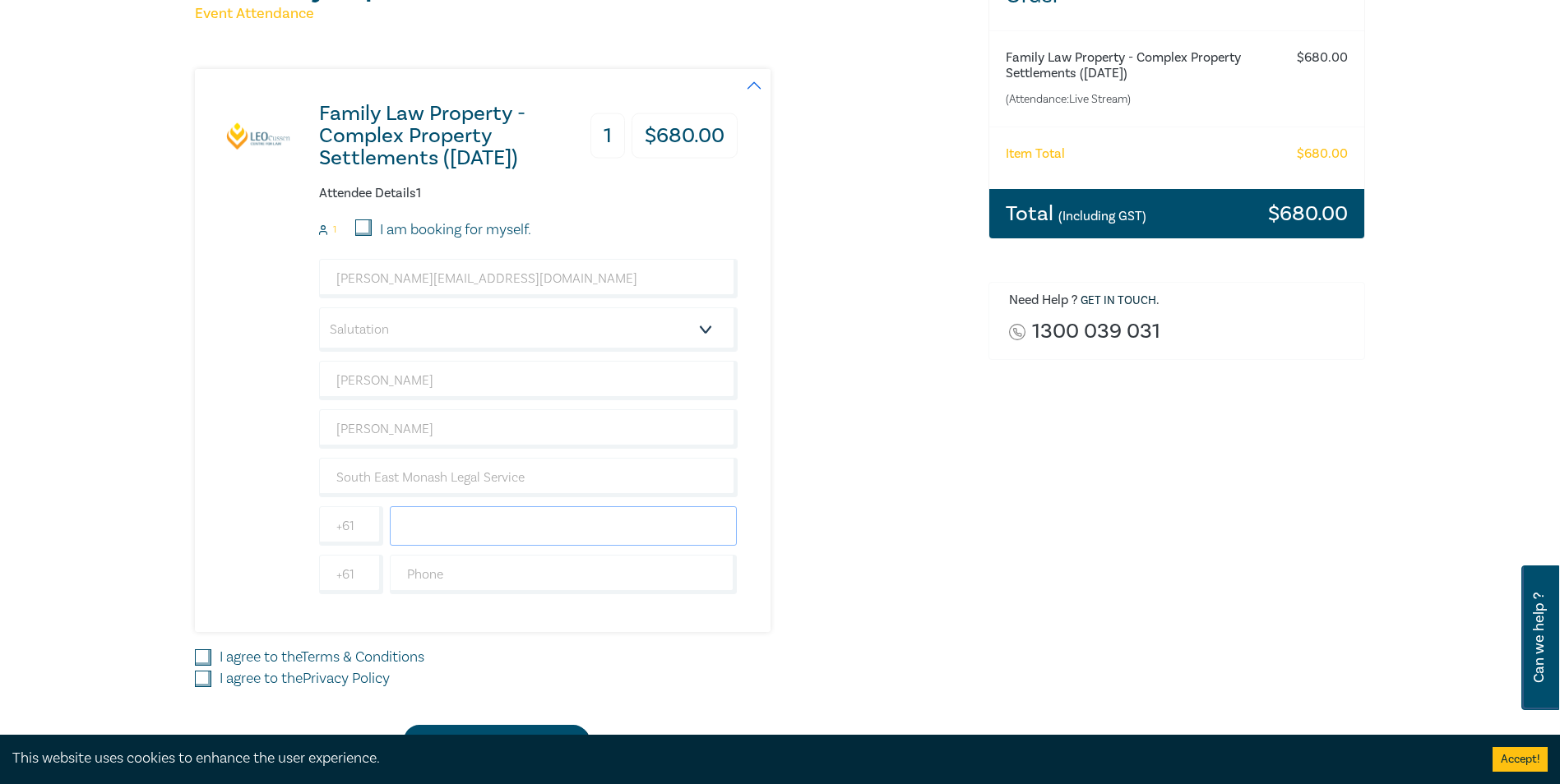
click at [438, 528] on input "text" at bounding box center [563, 525] width 348 height 40
type input "0430106609"
click at [200, 662] on input "I agree to the Terms & Conditions" at bounding box center [202, 657] width 17 height 17
checkbox input "true"
click at [193, 684] on div "Delivery Option Event Attendance Family Law Property - Complex Property Settlem…" at bounding box center [581, 358] width 793 height 795
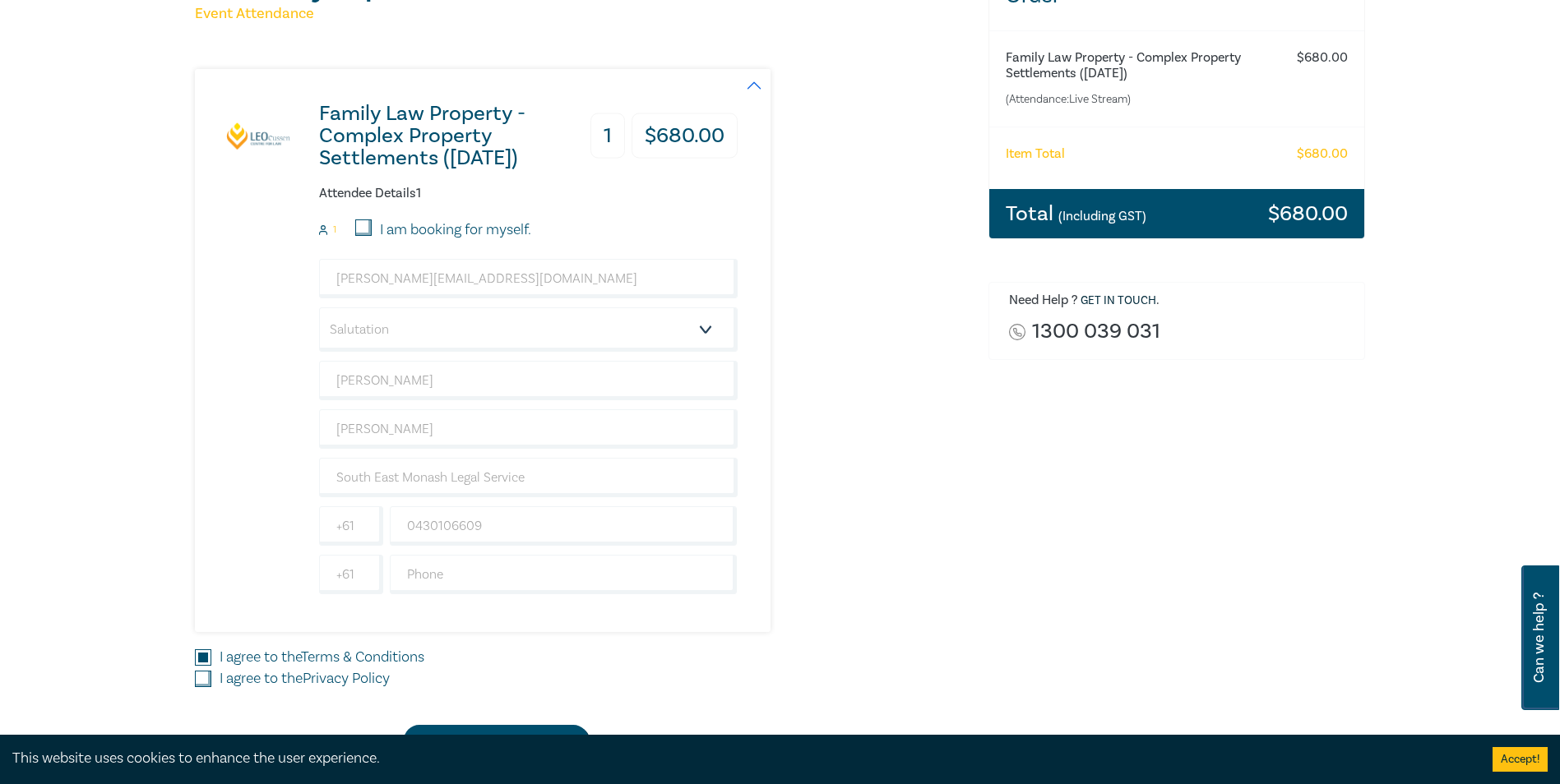
click at [200, 681] on input "I agree to the Privacy Policy" at bounding box center [202, 678] width 17 height 17
checkbox input "true"
click at [360, 231] on input "I am booking for myself." at bounding box center [363, 227] width 17 height 17
checkbox input "true"
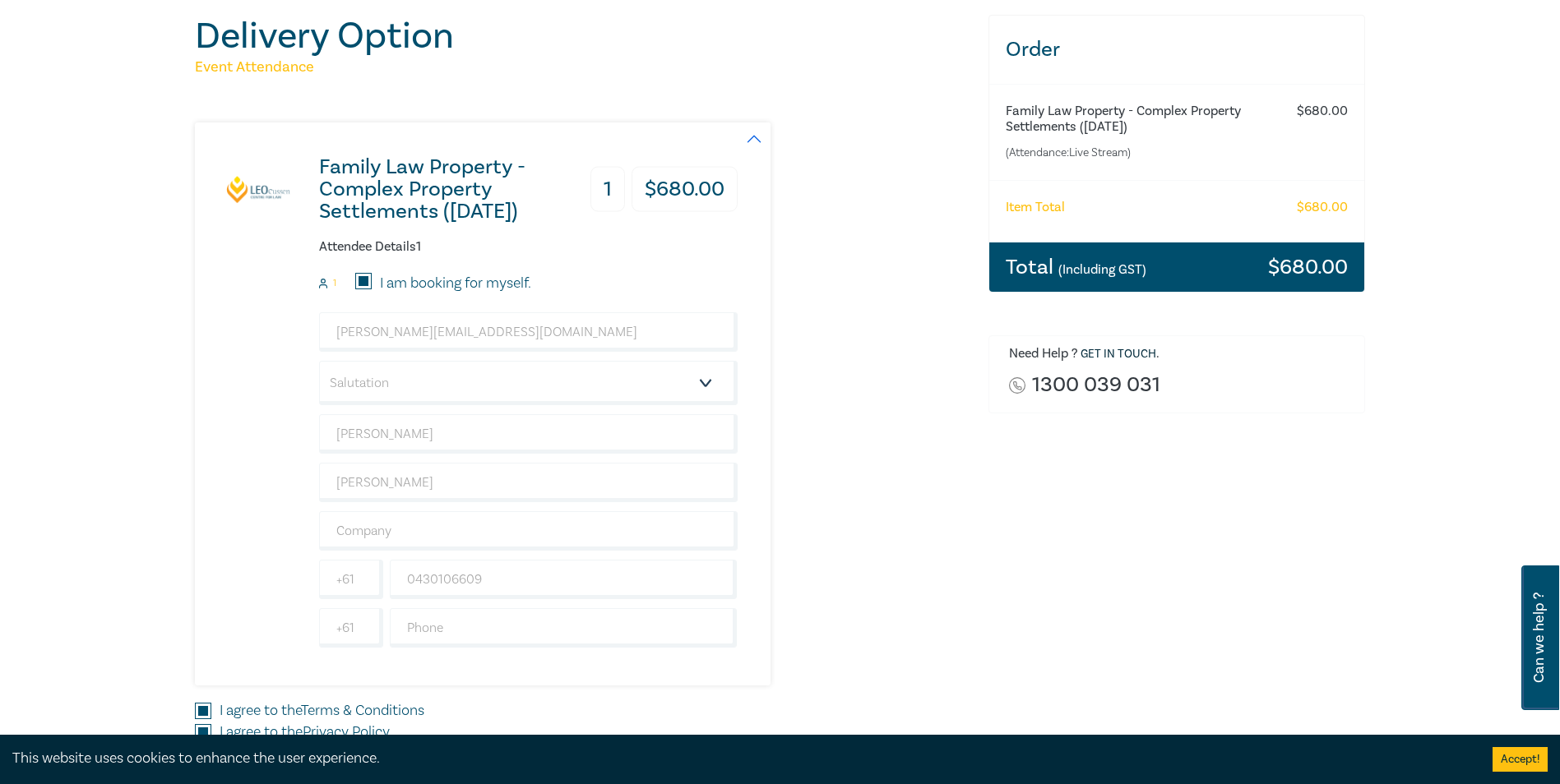
scroll to position [165, 0]
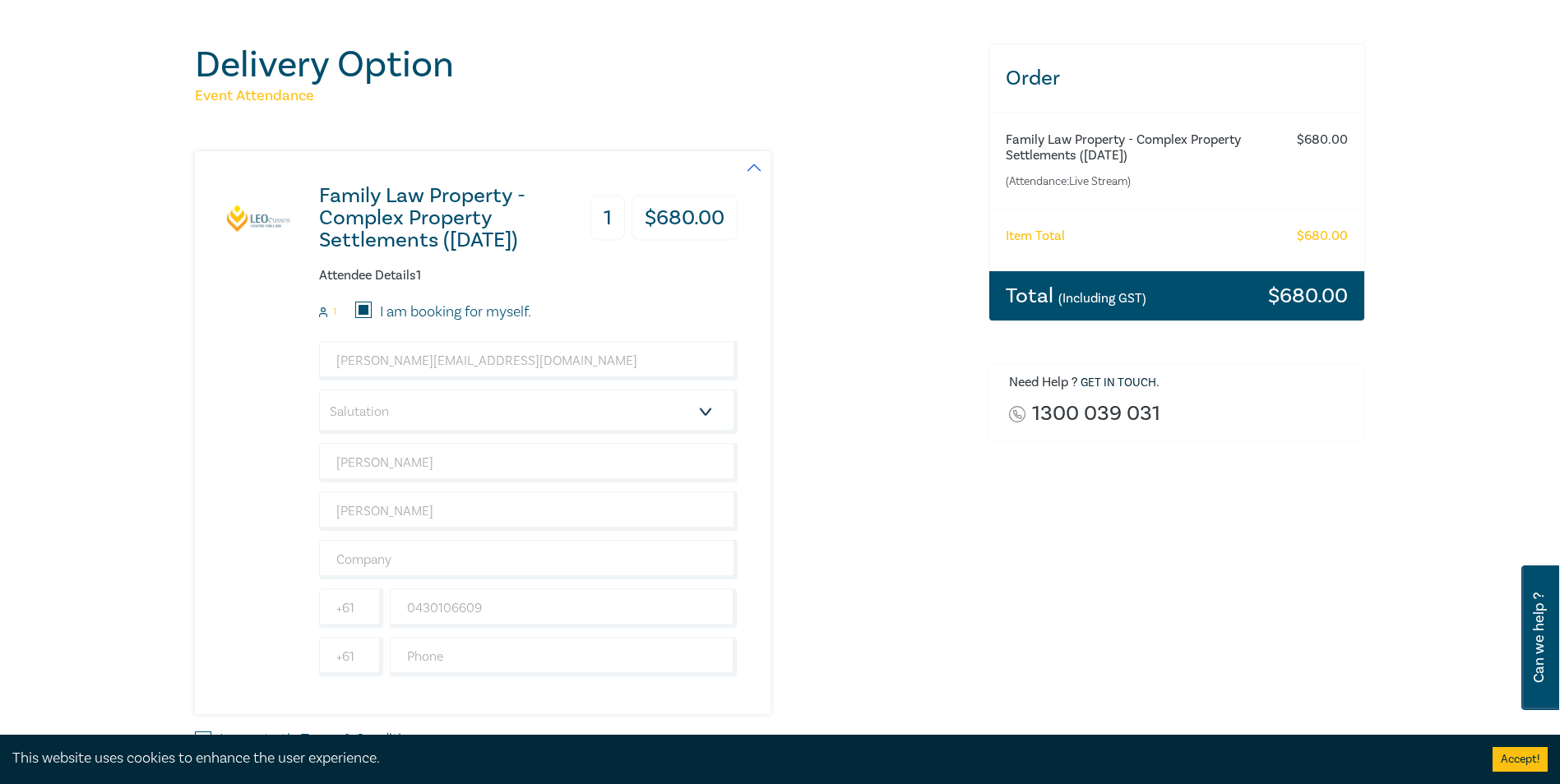
click at [1159, 313] on div "Total (Including GST) $ 680.00" at bounding box center [1177, 296] width 376 height 49
click at [1034, 304] on h3 "Total (Including GST)" at bounding box center [1076, 296] width 141 height 21
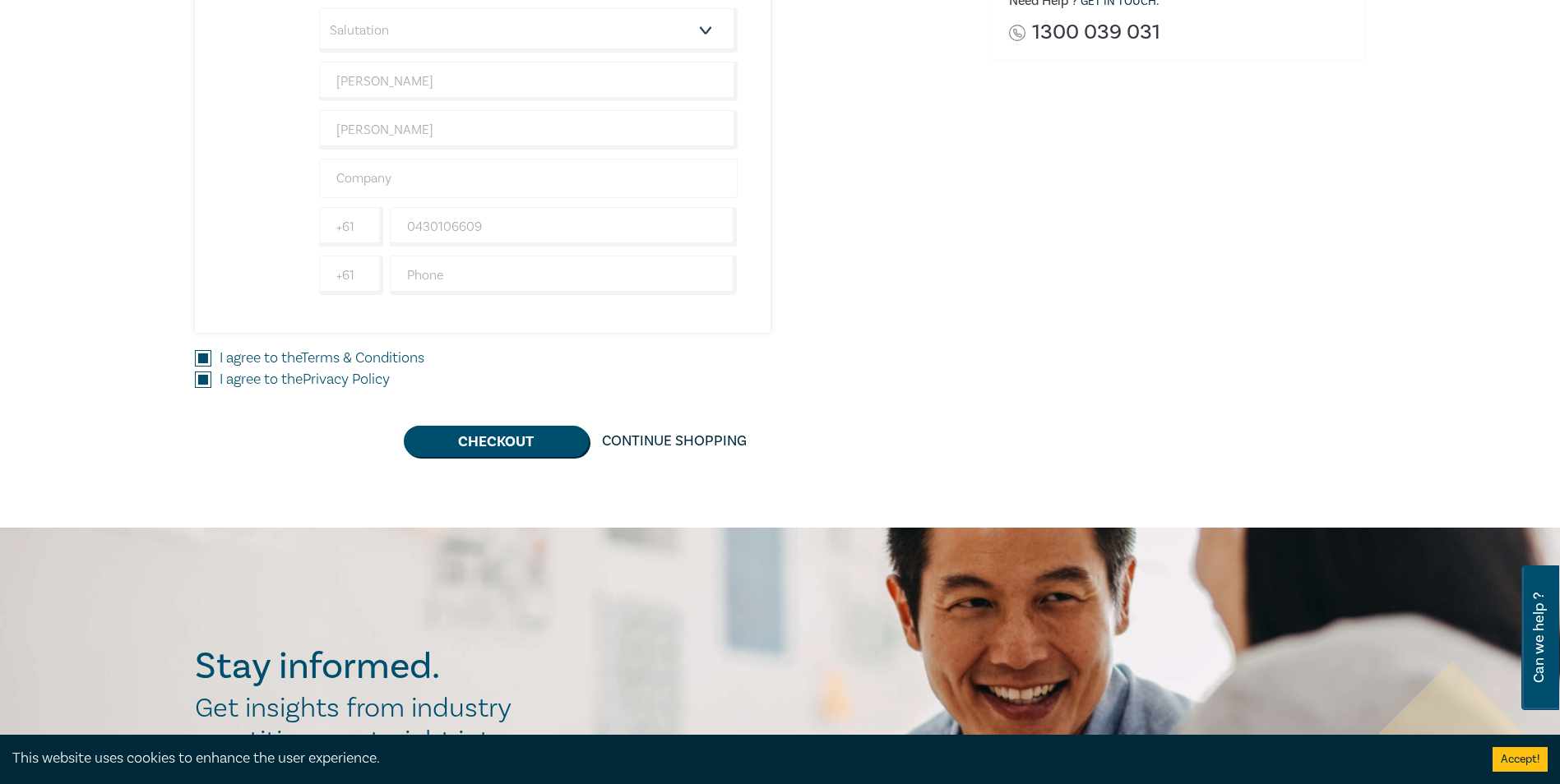
scroll to position [575, 0]
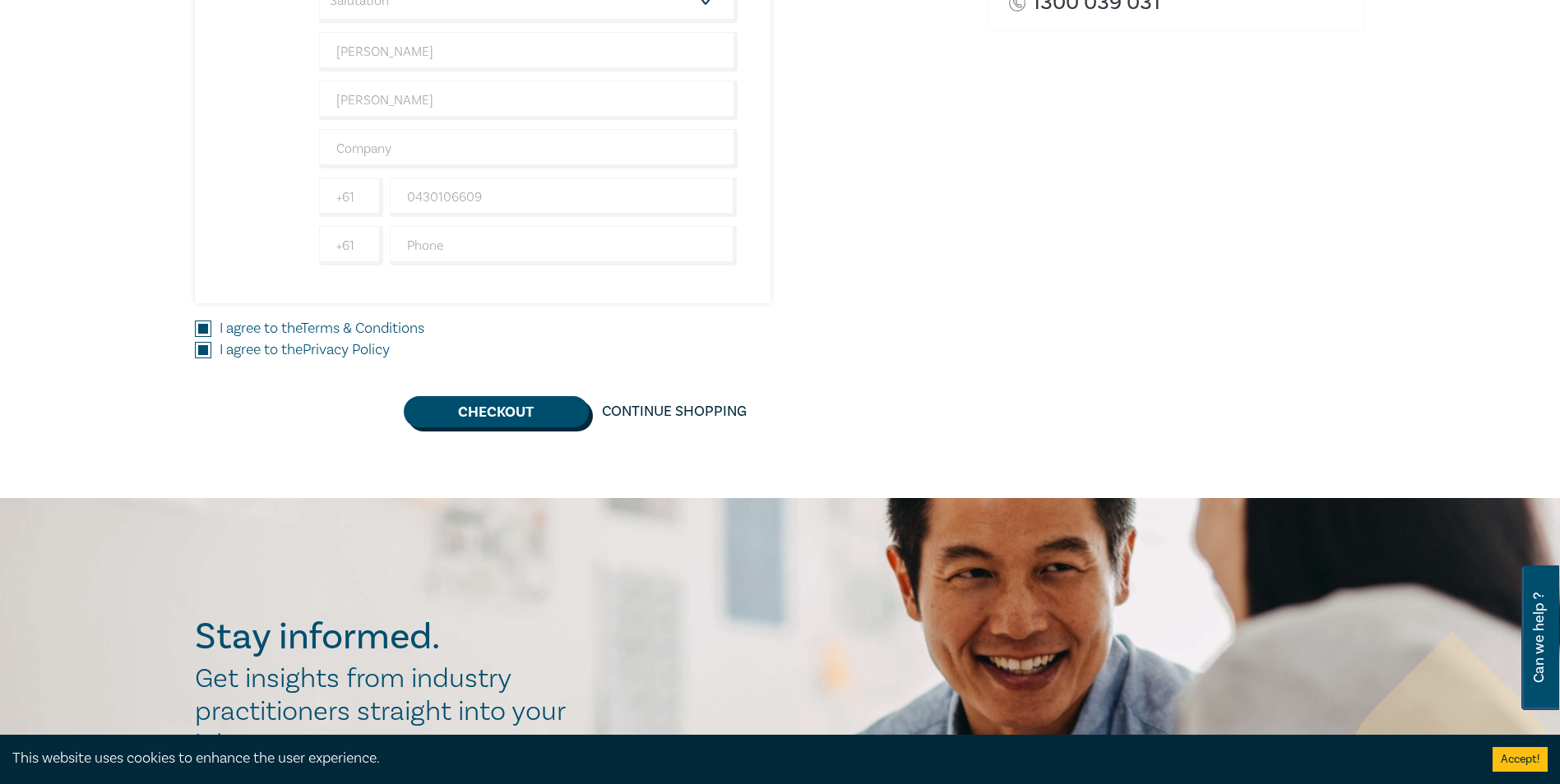
click at [454, 411] on button "Checkout" at bounding box center [497, 411] width 185 height 31
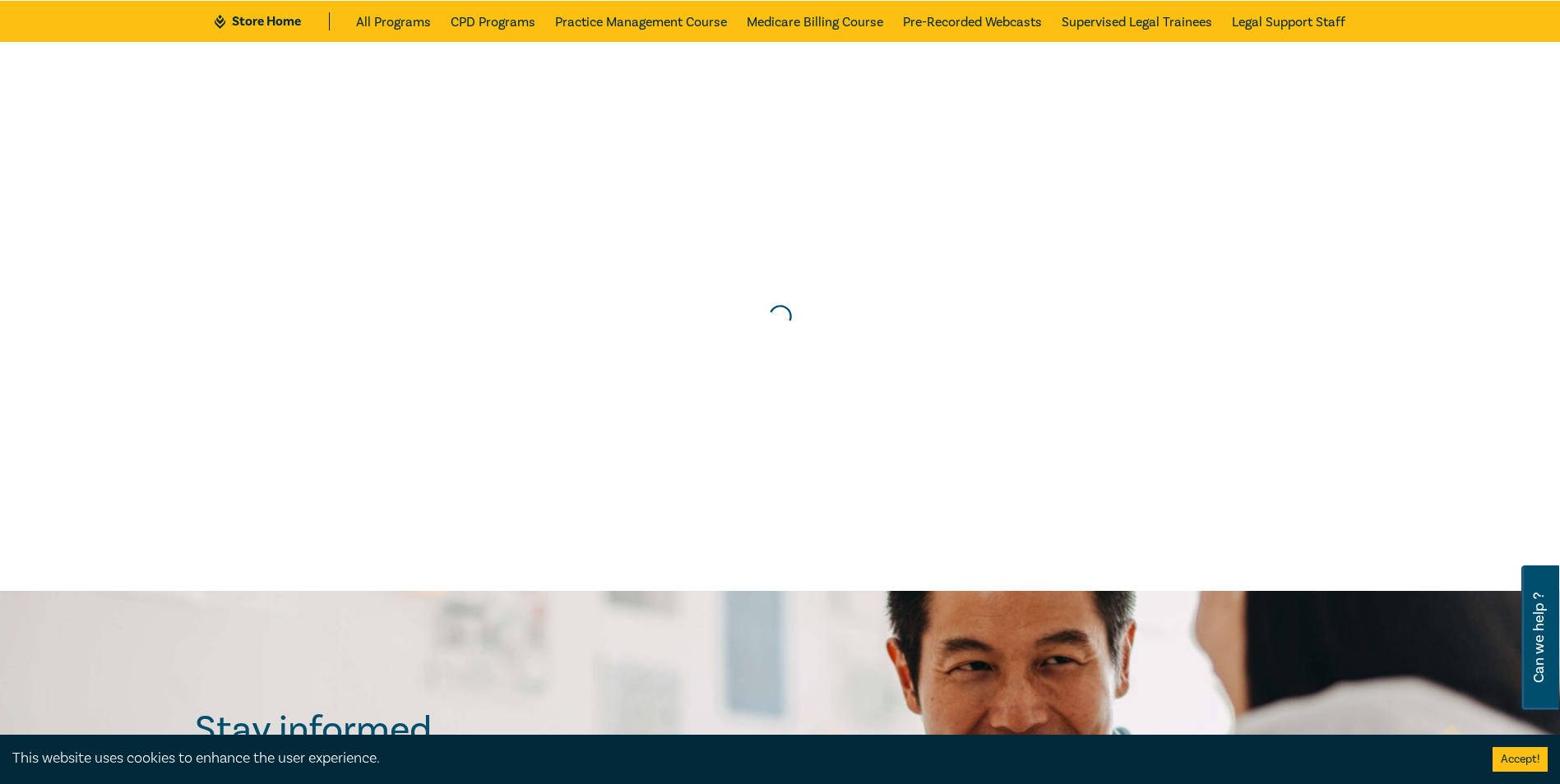
scroll to position [0, 0]
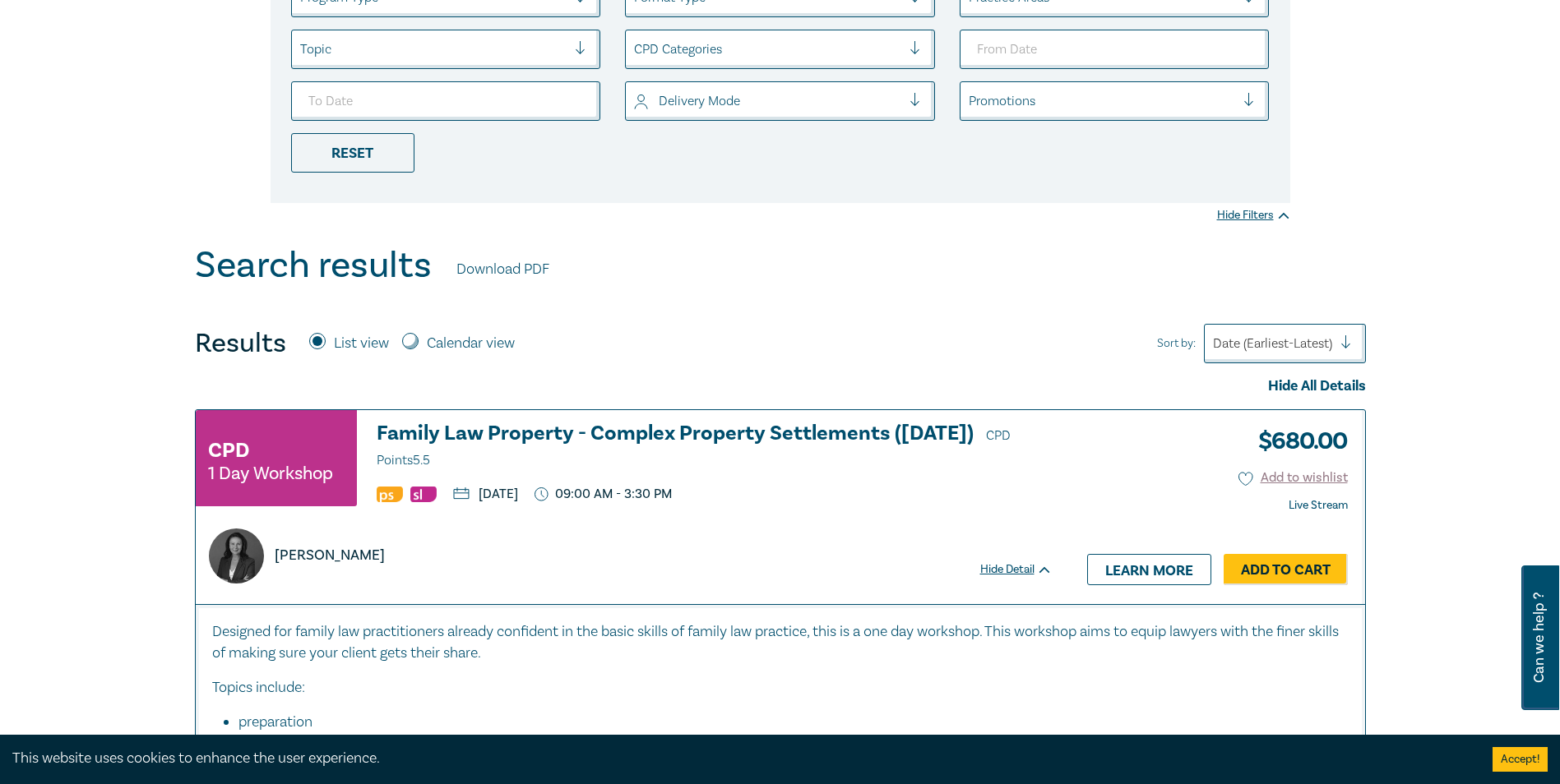
scroll to position [575, 0]
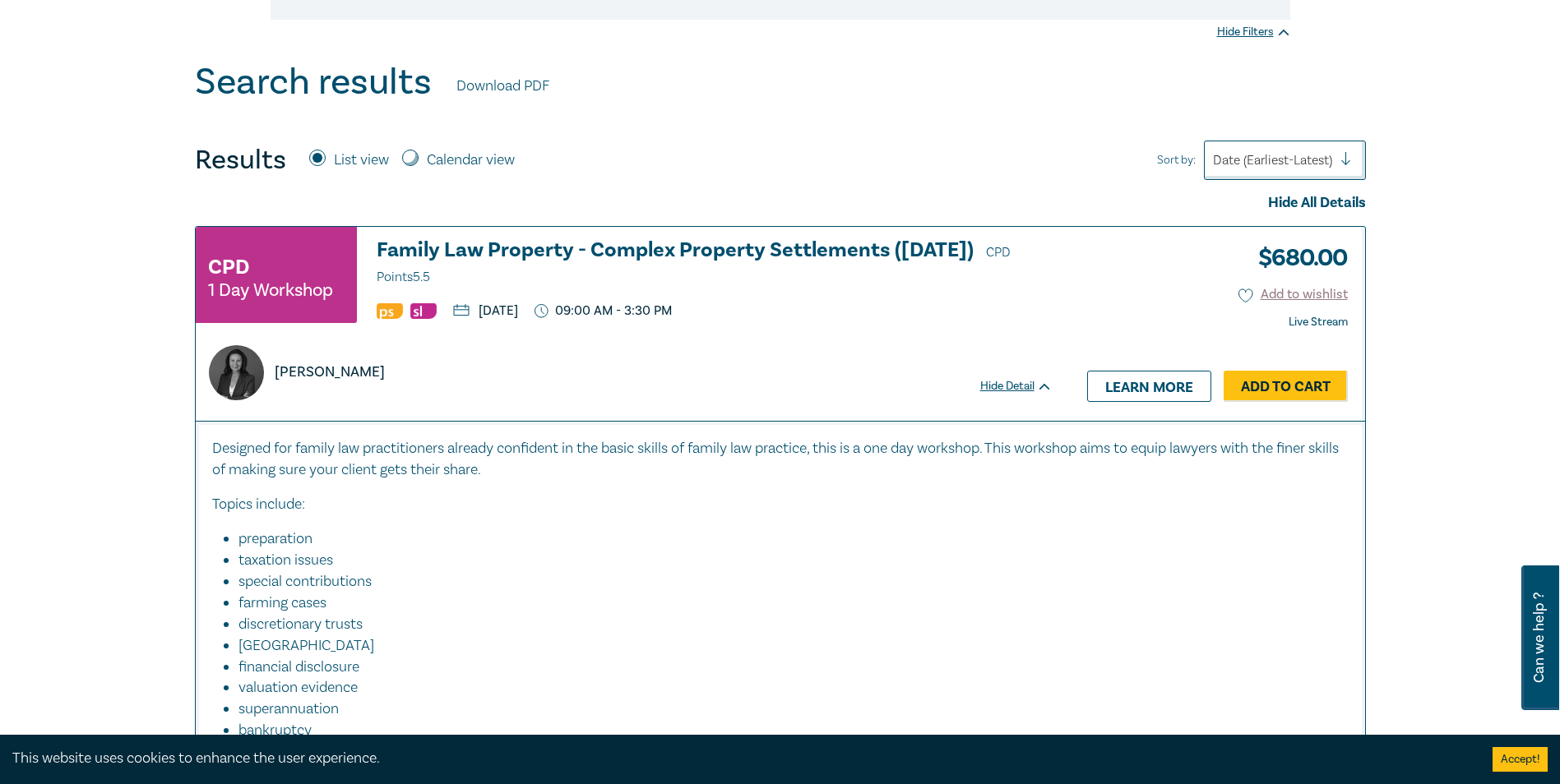
click at [508, 247] on h3 "Family Law Property - Complex Property Settlements ([DATE]) CPD Points 5.5" at bounding box center [715, 264] width 676 height 49
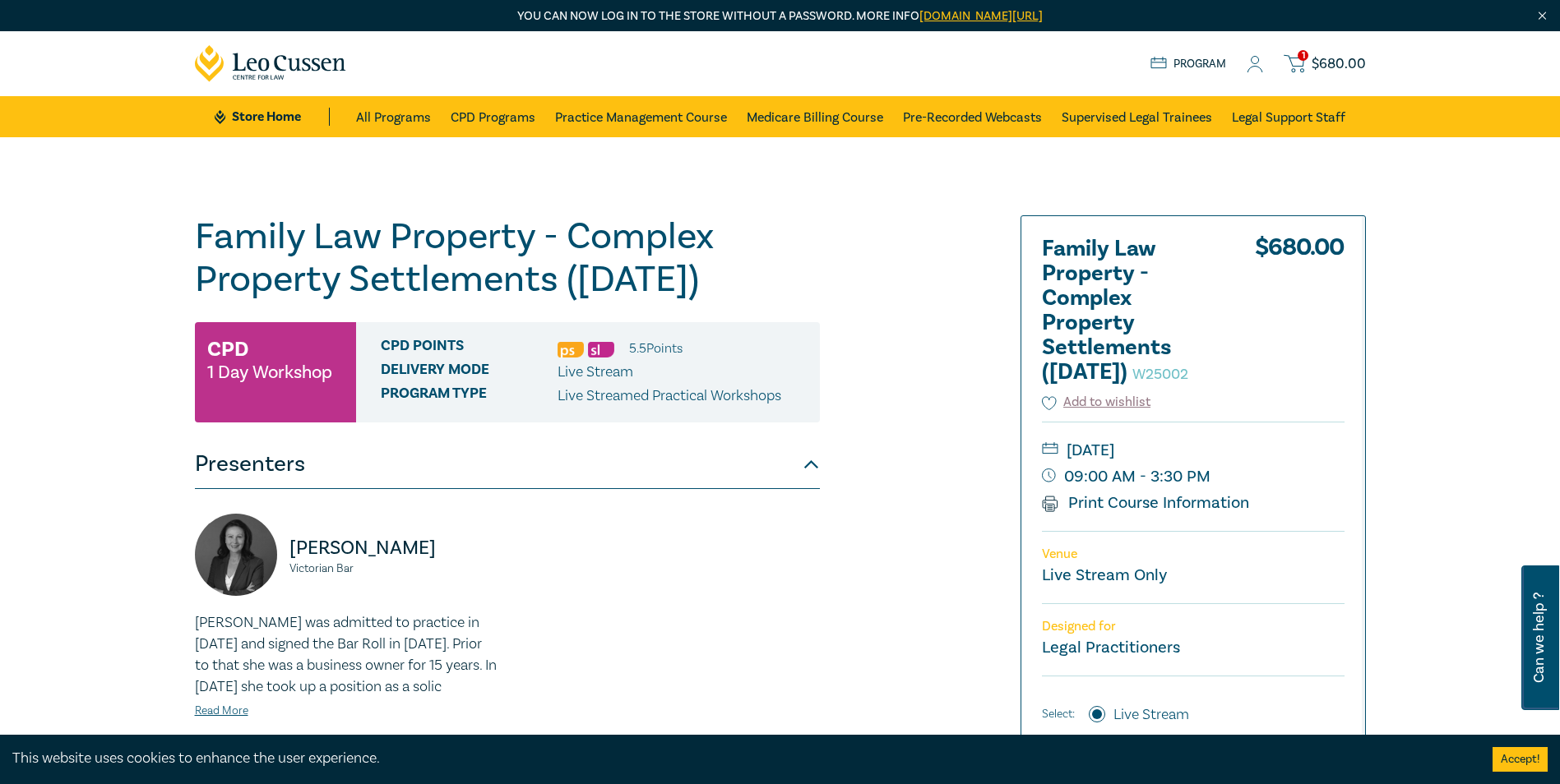
drag, startPoint x: 181, startPoint y: 238, endPoint x: 768, endPoint y: 279, distance: 588.4
click at [768, 279] on div "Family Law Property - Complex Property Settlements (Sept 2025) W25002 CPD 1 Day…" at bounding box center [780, 626] width 1560 height 978
copy h1 "Family Law Property - Complex Property Settlements ([DATE])"
drag, startPoint x: 1067, startPoint y: 478, endPoint x: 1297, endPoint y: 476, distance: 230.0
click at [1297, 464] on small "[DATE]" at bounding box center [1193, 451] width 303 height 26
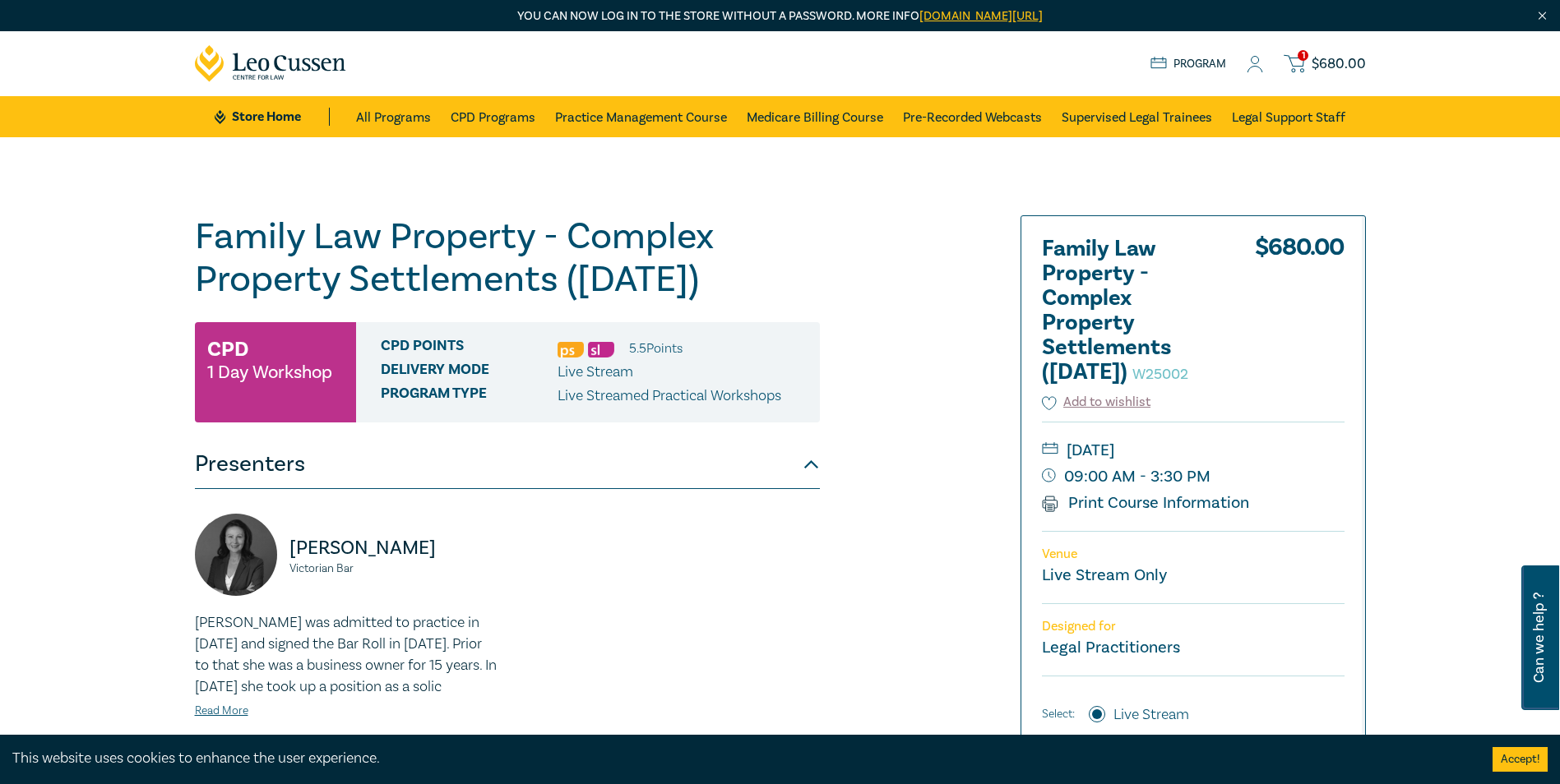
drag, startPoint x: 1297, startPoint y: 476, endPoint x: 1270, endPoint y: 473, distance: 27.2
copy small "[DATE]"
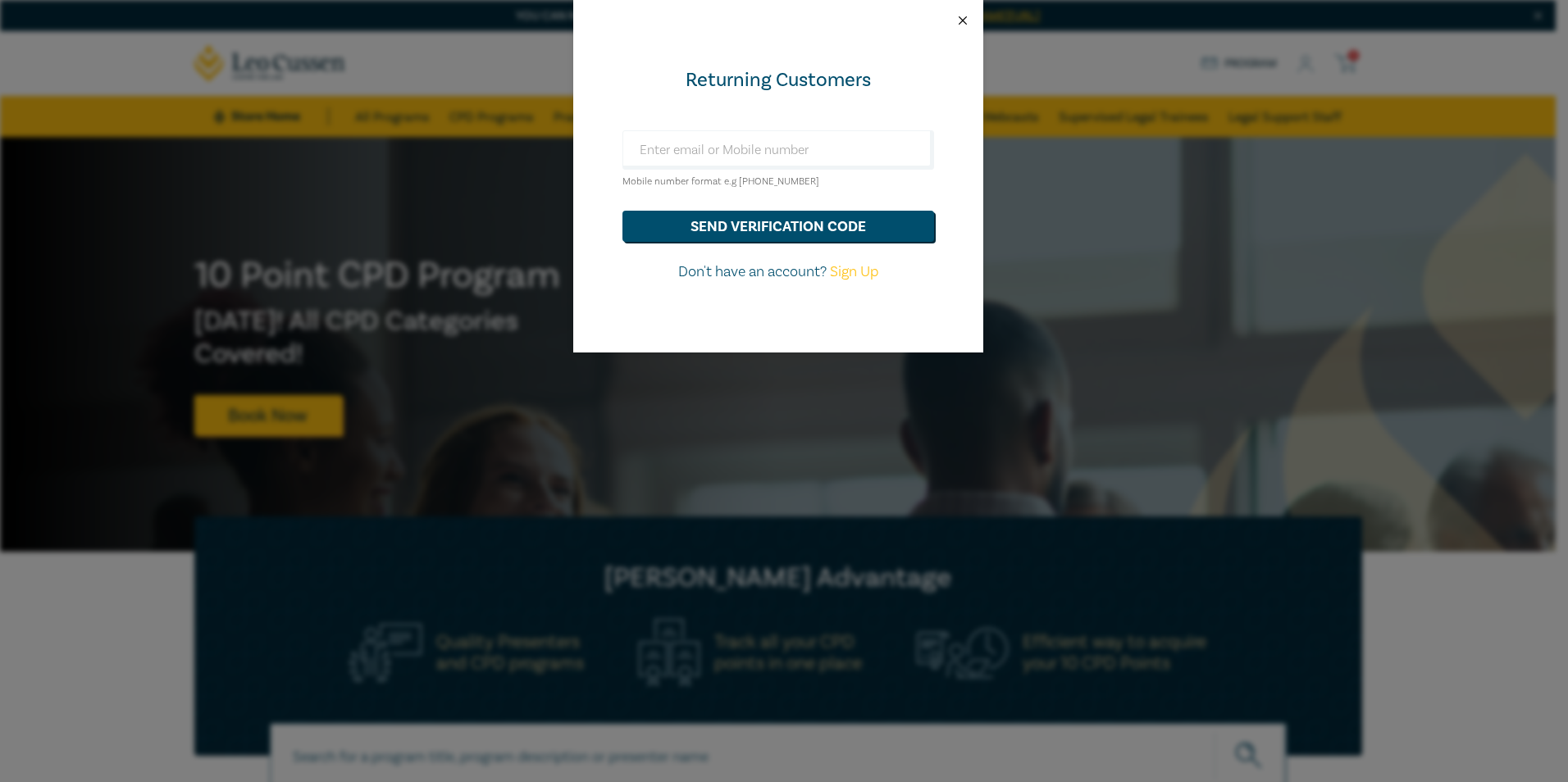
click at [967, 18] on button "Close" at bounding box center [962, 20] width 15 height 15
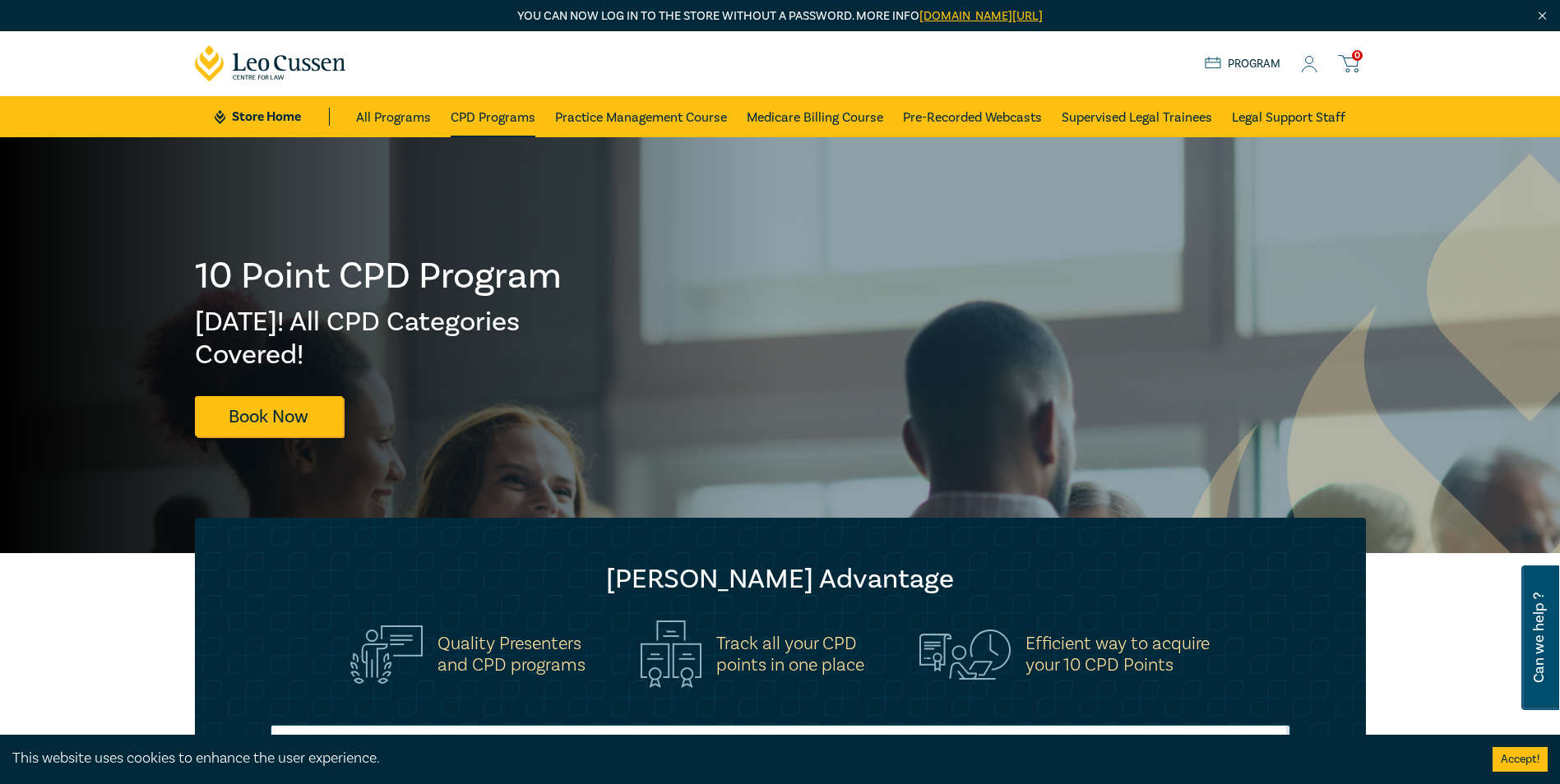
click at [460, 113] on link "CPD Programs" at bounding box center [493, 116] width 85 height 41
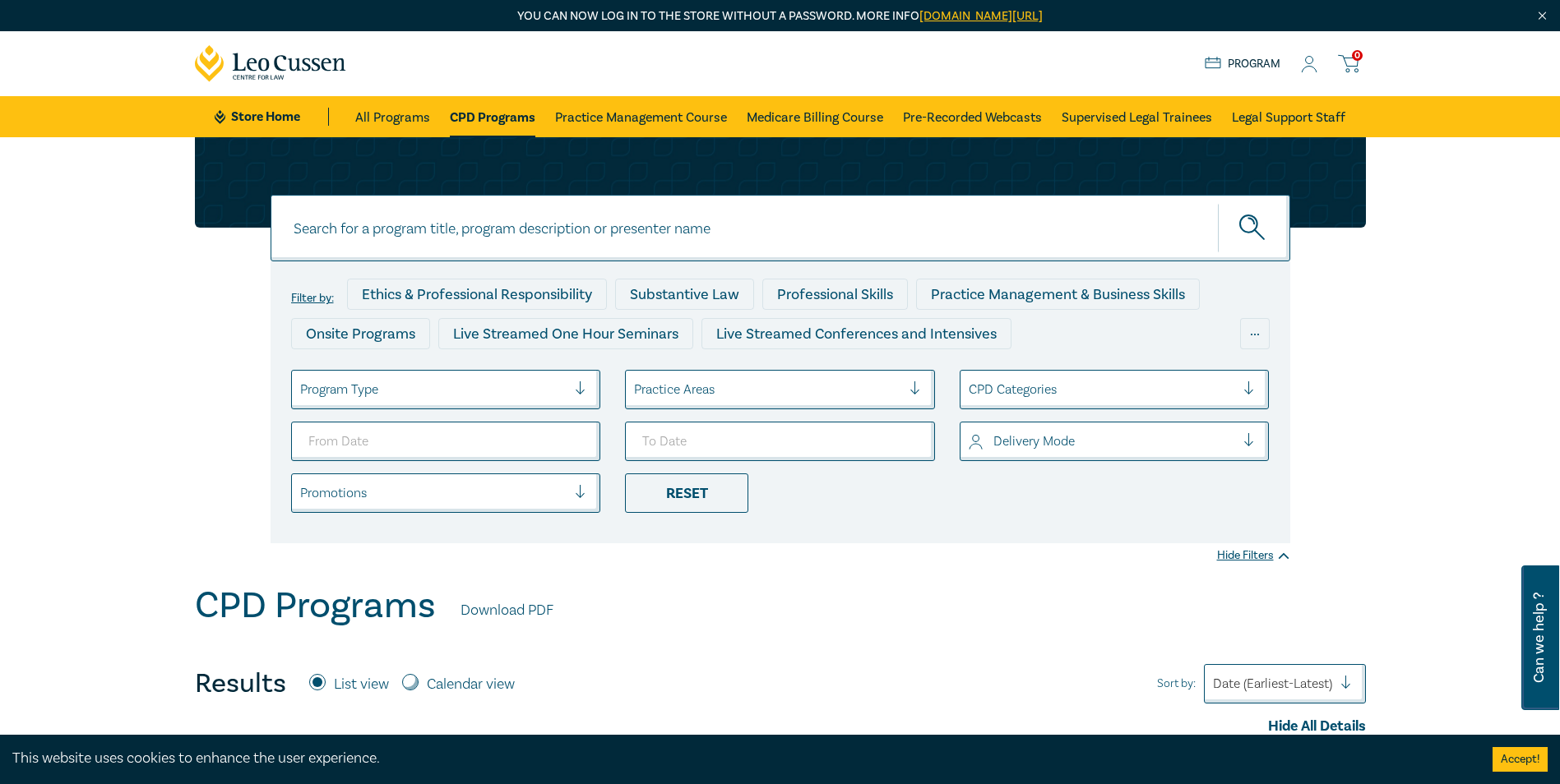
click at [1314, 68] on icon at bounding box center [1309, 70] width 15 height 6
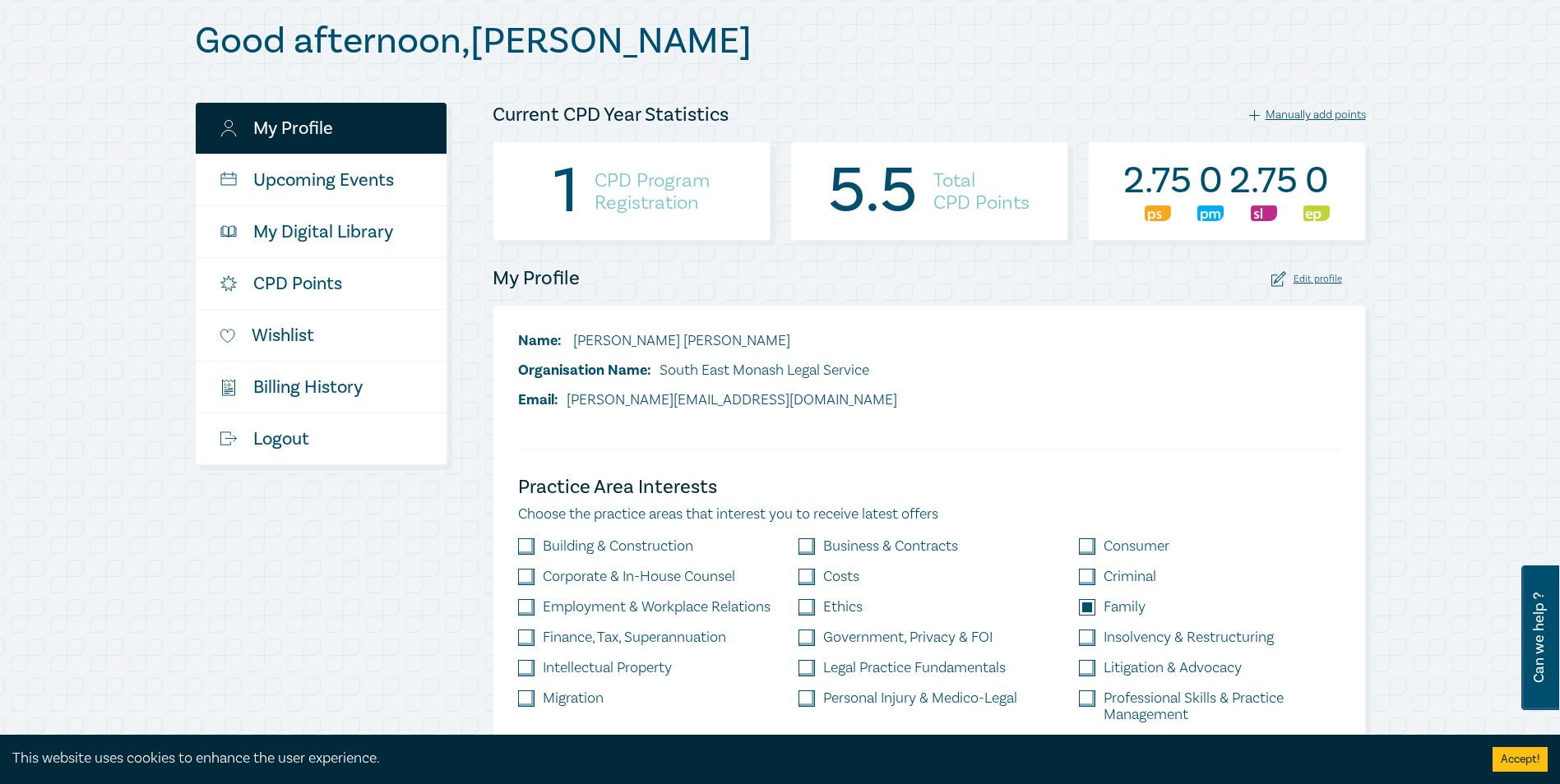
scroll to position [165, 0]
